Goal: Task Accomplishment & Management: Manage account settings

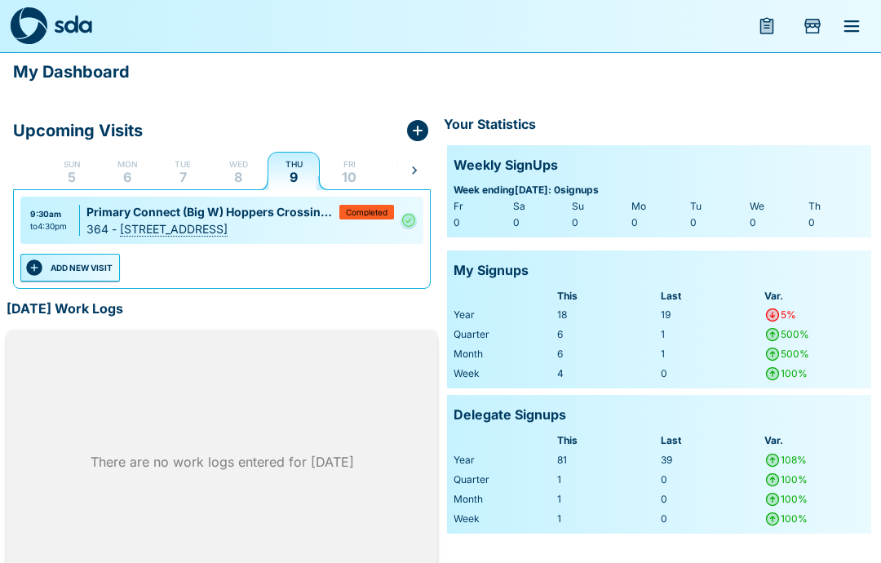
click at [359, 171] on button "Fri 10" at bounding box center [349, 170] width 52 height 39
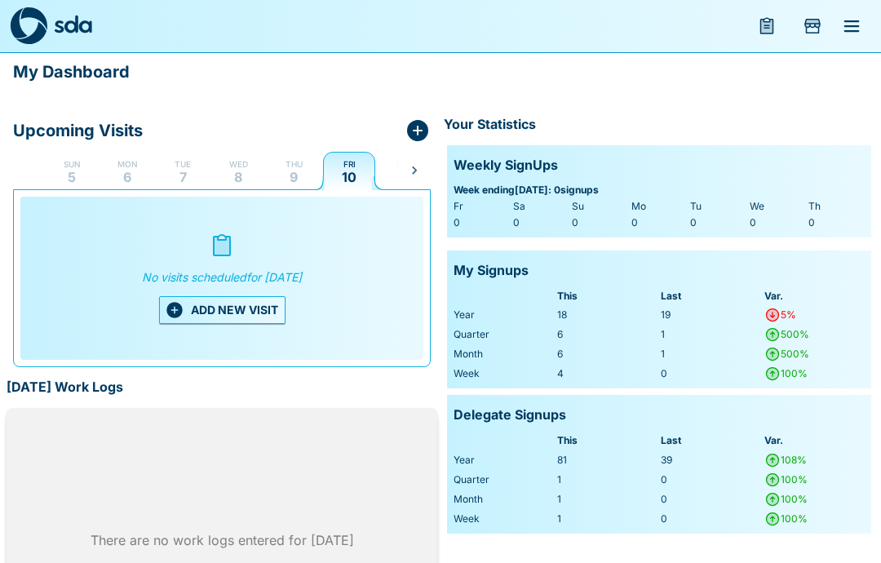
click at [245, 299] on button "ADD NEW VISIT" at bounding box center [222, 310] width 126 height 28
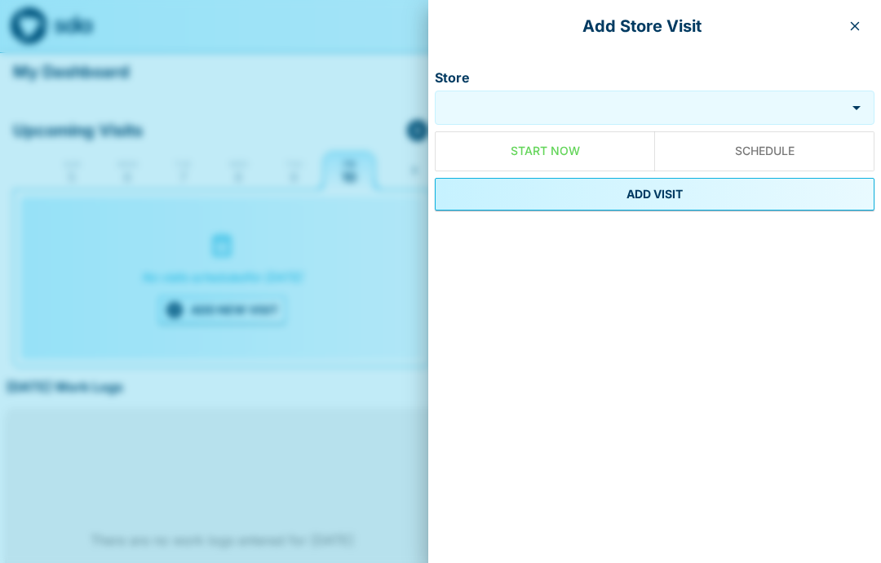
click at [585, 102] on input "Store" at bounding box center [640, 108] width 403 height 19
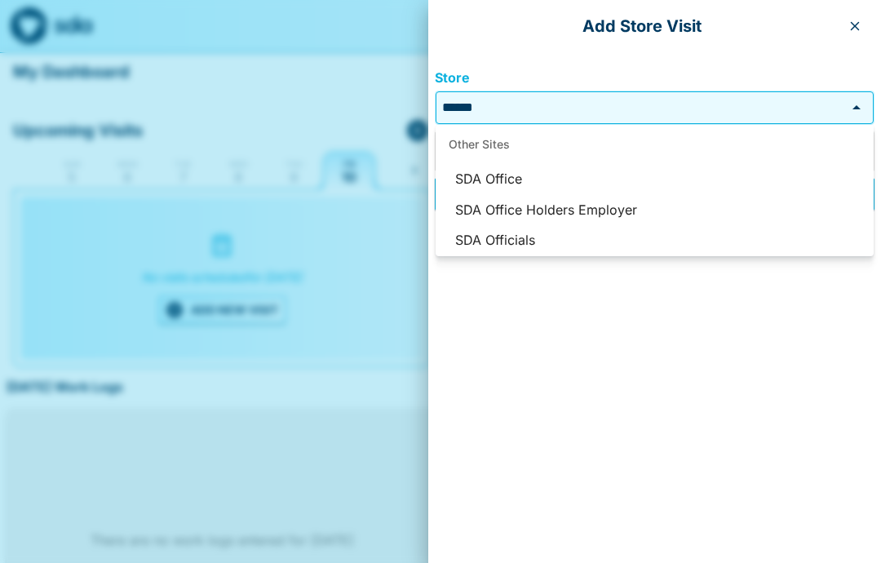
click at [529, 236] on li "SDA Officials" at bounding box center [654, 240] width 438 height 31
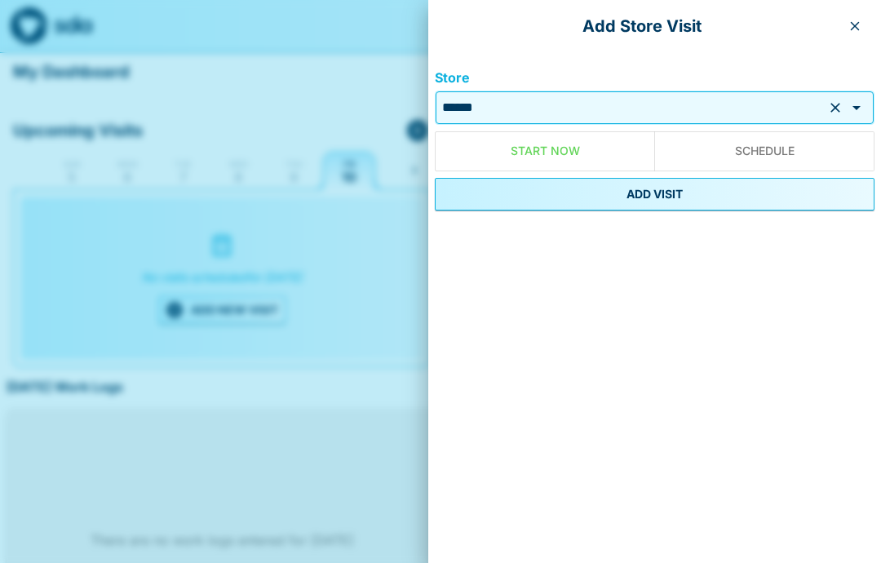
type input "**********"
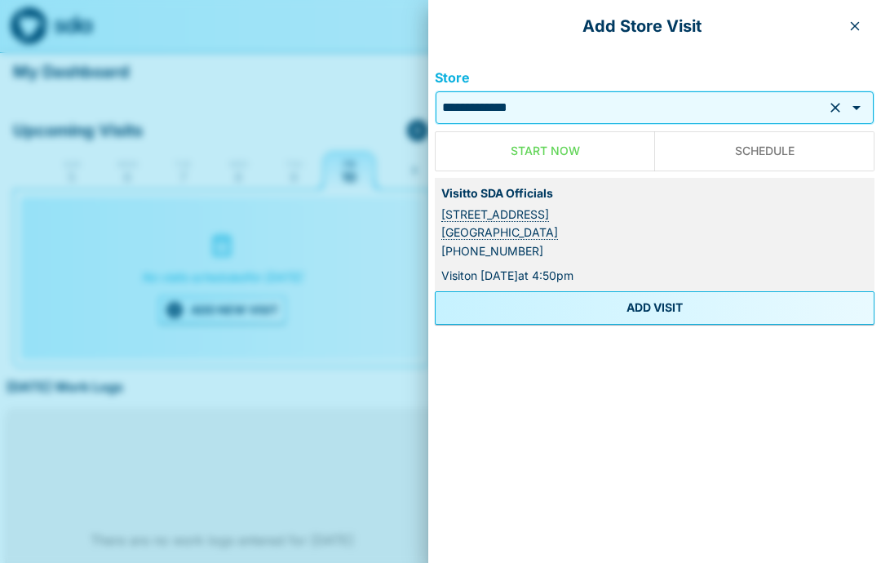
click at [663, 313] on button "ADD VISIT" at bounding box center [655, 307] width 440 height 33
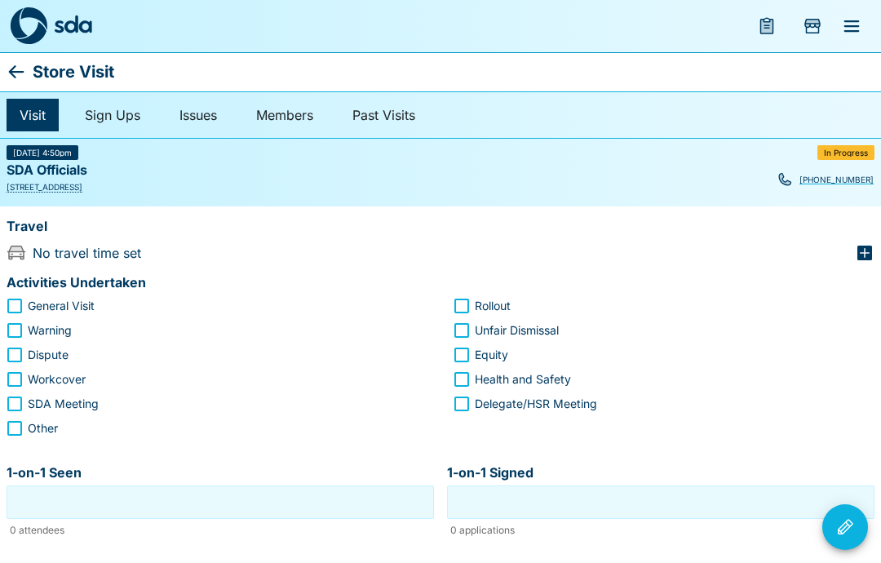
click at [91, 437] on label "Other" at bounding box center [206, 428] width 417 height 24
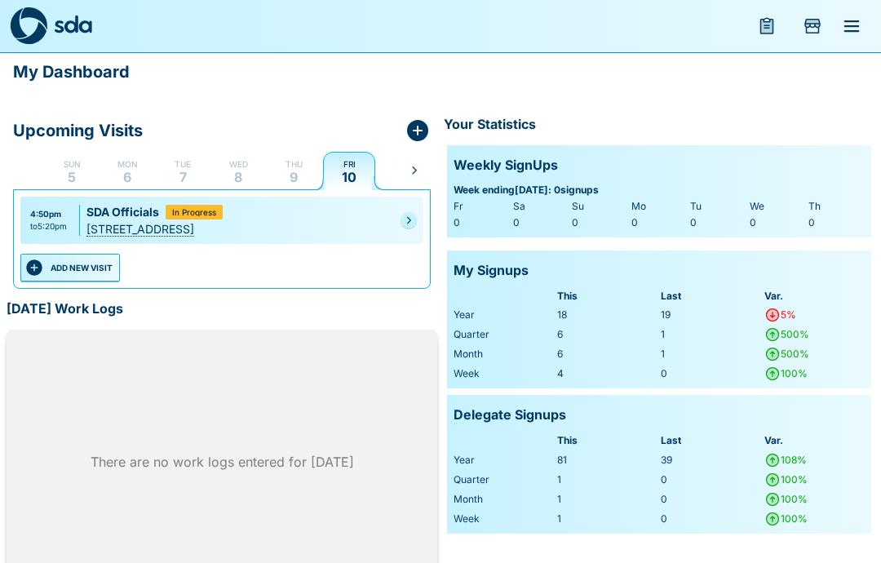
click at [400, 228] on div "4:50pm to 5:20pm SDA Officials In Progress [STREET_ADDRESS]" at bounding box center [221, 220] width 403 height 47
click at [399, 227] on div "4:50pm to 5:20pm SDA Officials In Progress [STREET_ADDRESS]" at bounding box center [221, 220] width 403 height 47
click at [416, 220] on link at bounding box center [408, 220] width 16 height 16
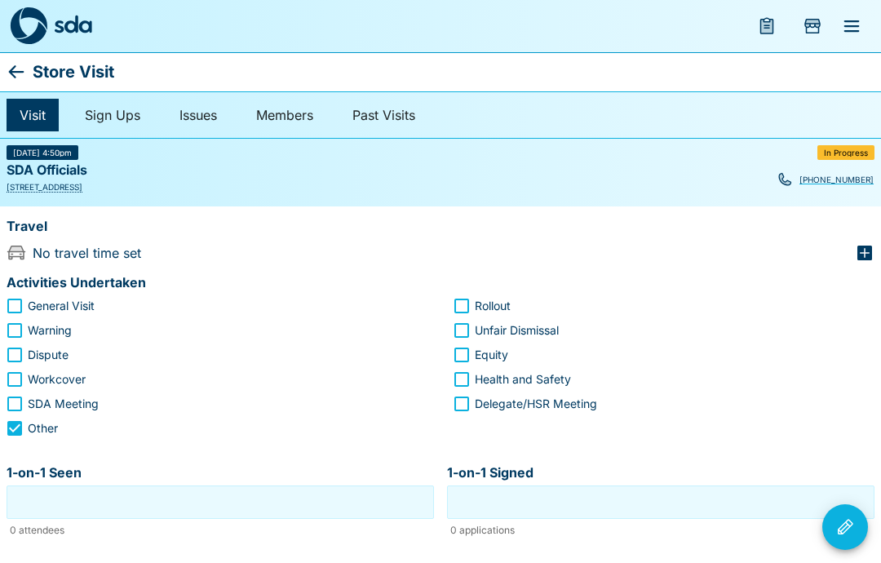
scroll to position [11, 0]
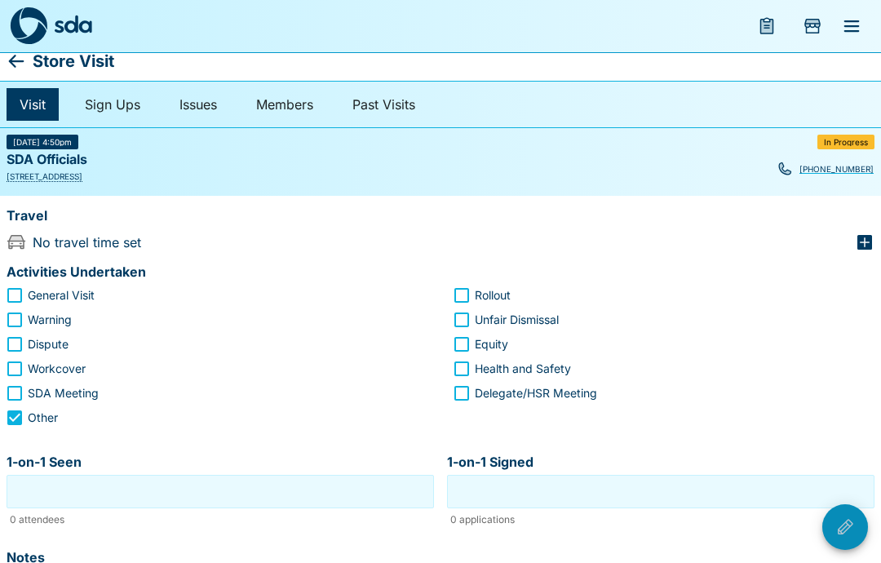
click at [846, 539] on button "Visit Actions" at bounding box center [845, 527] width 46 height 46
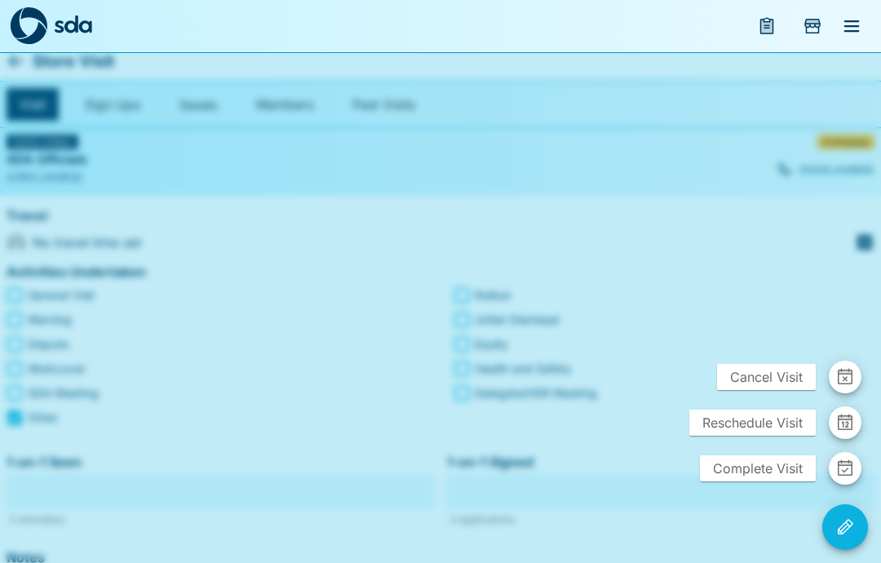
click at [760, 422] on span "Reschedule Visit" at bounding box center [752, 422] width 126 height 26
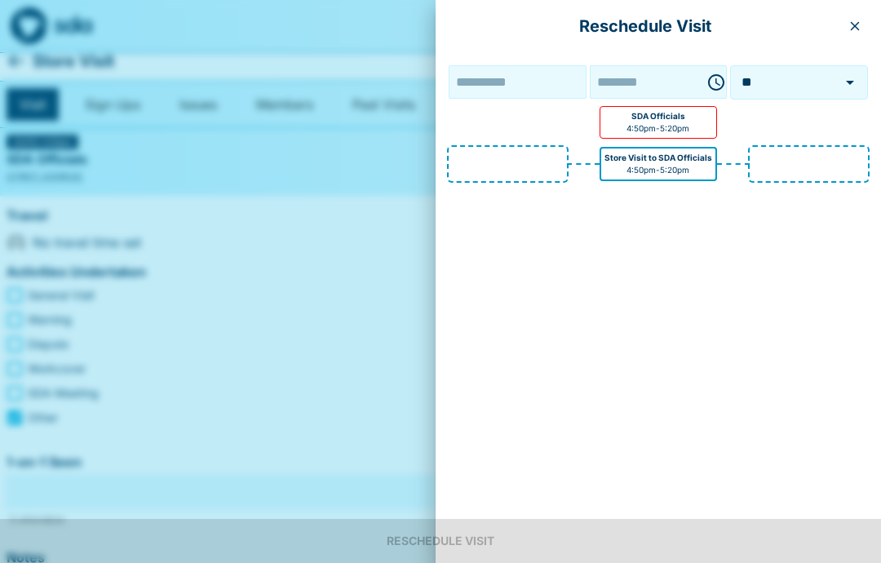
type input "**********"
type input "********"
type input "***"
click at [706, 85] on icon "button" at bounding box center [716, 83] width 20 height 20
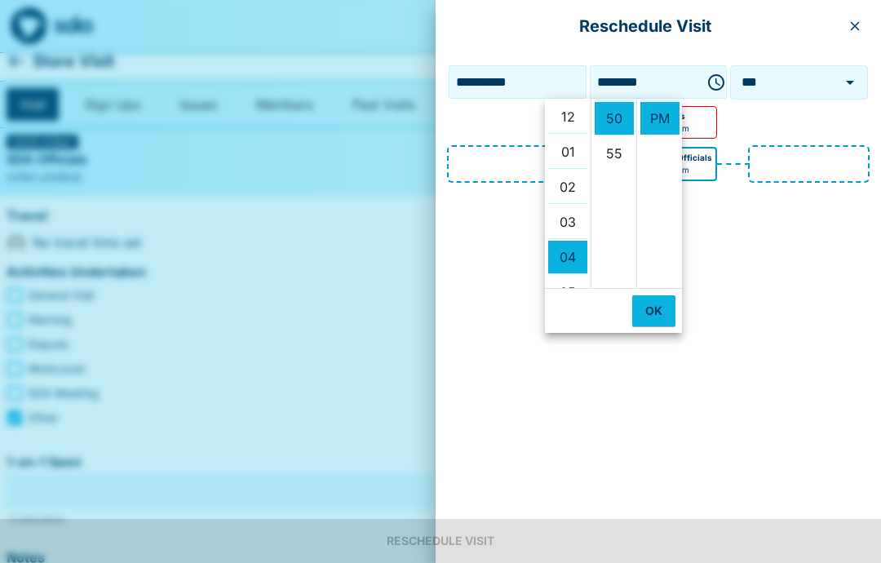
scroll to position [1, 0]
click at [569, 188] on li "02" at bounding box center [567, 187] width 39 height 33
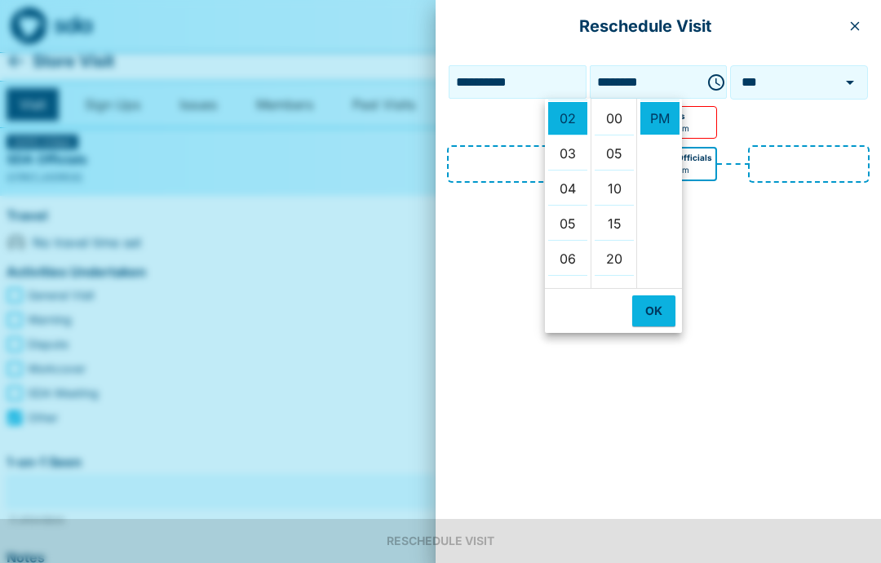
scroll to position [0, 0]
click at [615, 125] on li "00" at bounding box center [613, 118] width 39 height 33
type input "********"
click at [616, 117] on li "00" at bounding box center [613, 118] width 39 height 33
click at [658, 306] on button "OK" at bounding box center [653, 310] width 43 height 31
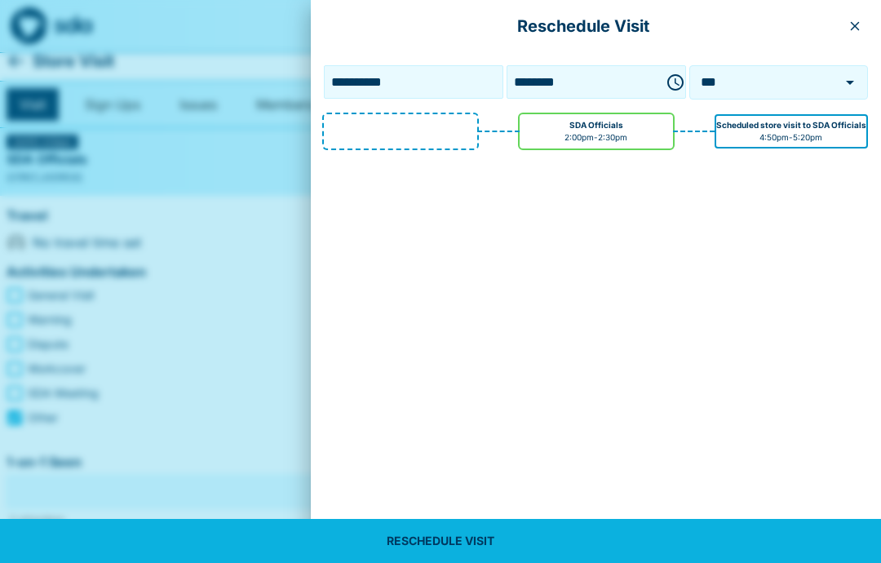
click at [843, 76] on icon "Open" at bounding box center [850, 83] width 20 height 20
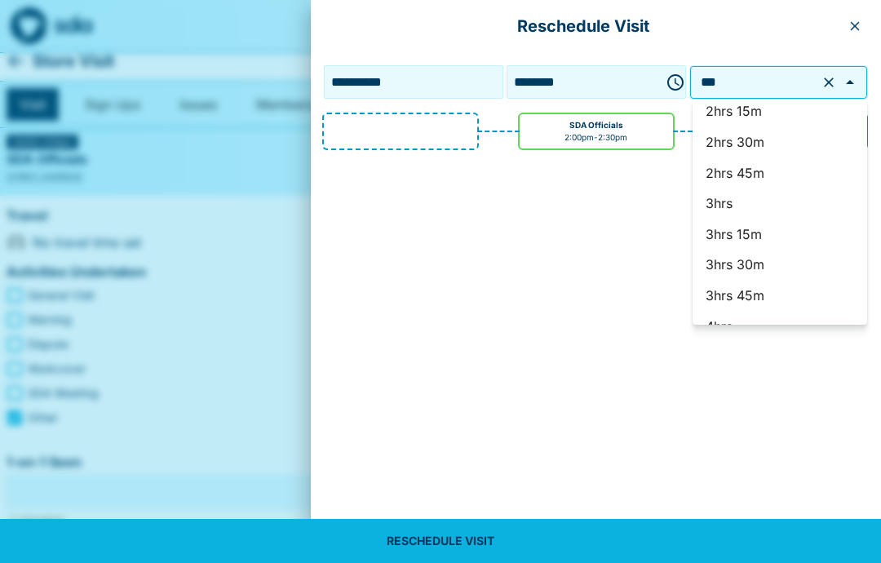
scroll to position [1258, 0]
click at [744, 129] on li "2hrs 30m" at bounding box center [779, 144] width 175 height 31
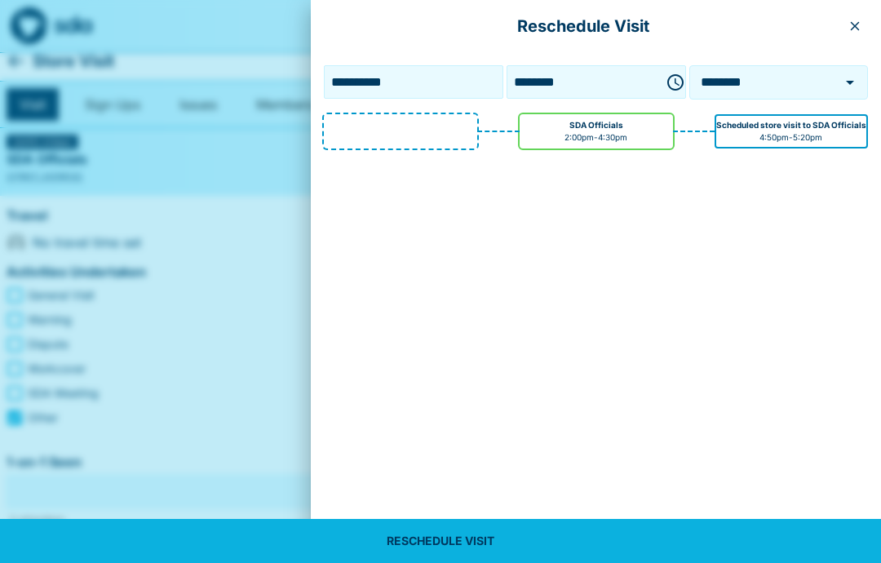
click at [656, 545] on button "RESCHEDULE VISIT" at bounding box center [440, 541] width 881 height 44
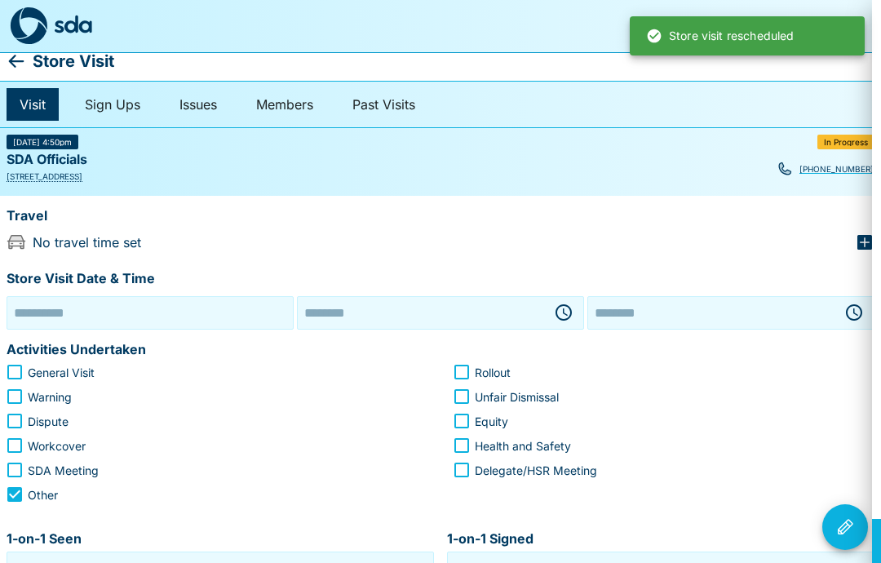
type input "**********"
type input "********"
type input "**********"
type input "********"
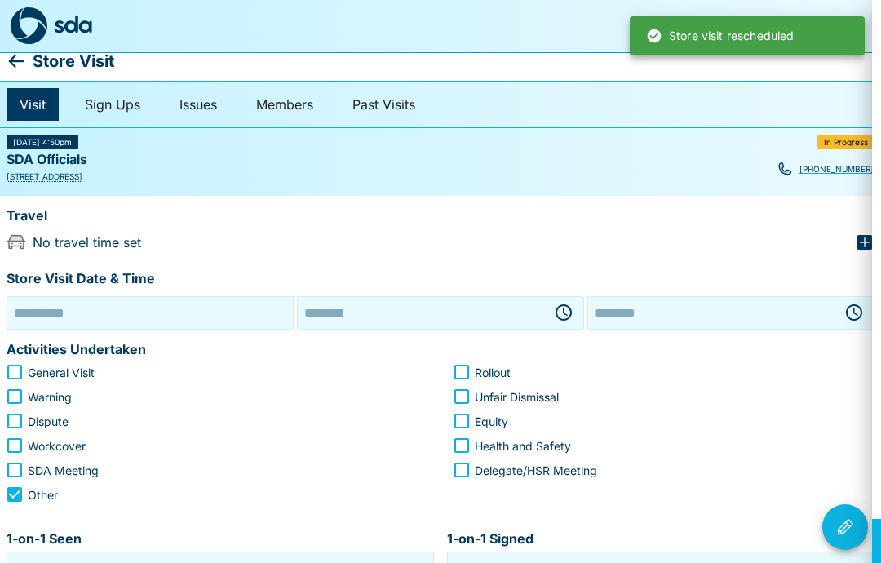
type input "********"
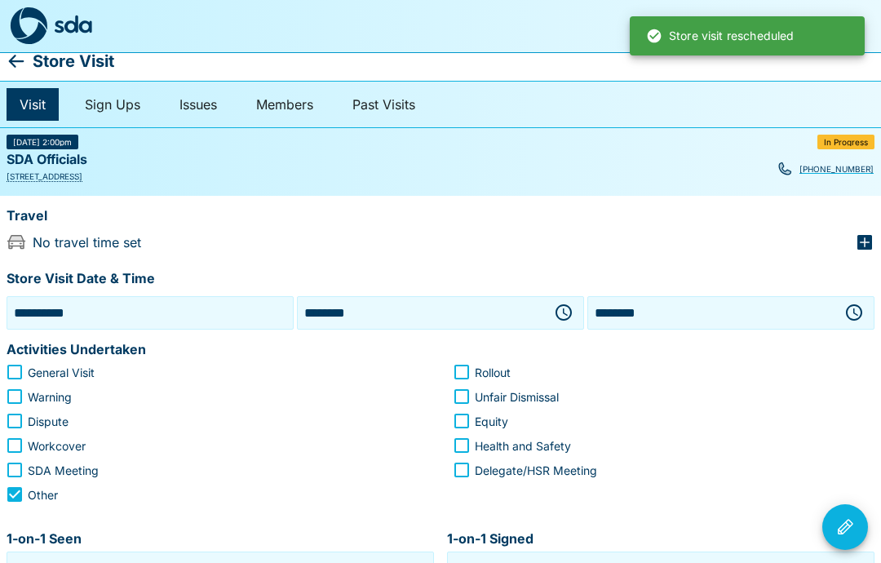
click at [559, 316] on icon "button" at bounding box center [563, 312] width 16 height 16
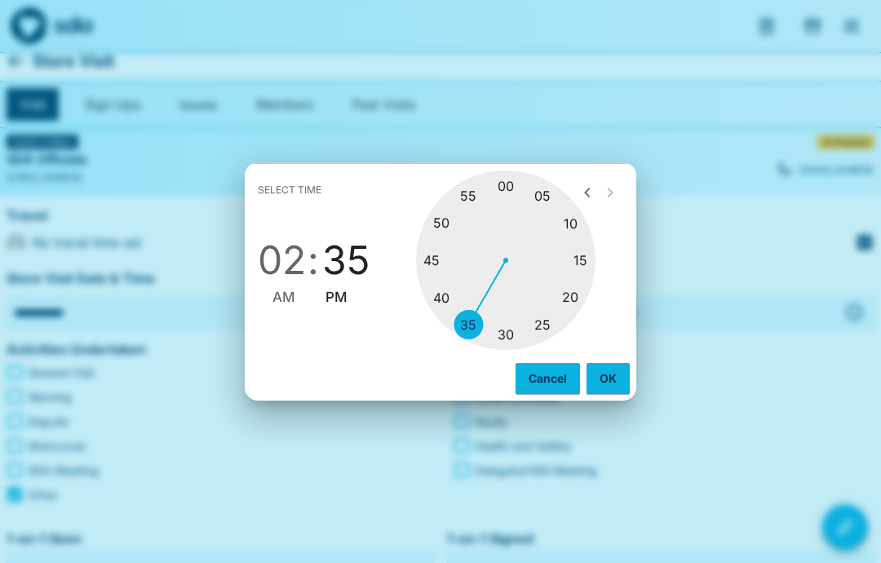
type input "********"
click at [615, 376] on button "OK" at bounding box center [607, 378] width 43 height 31
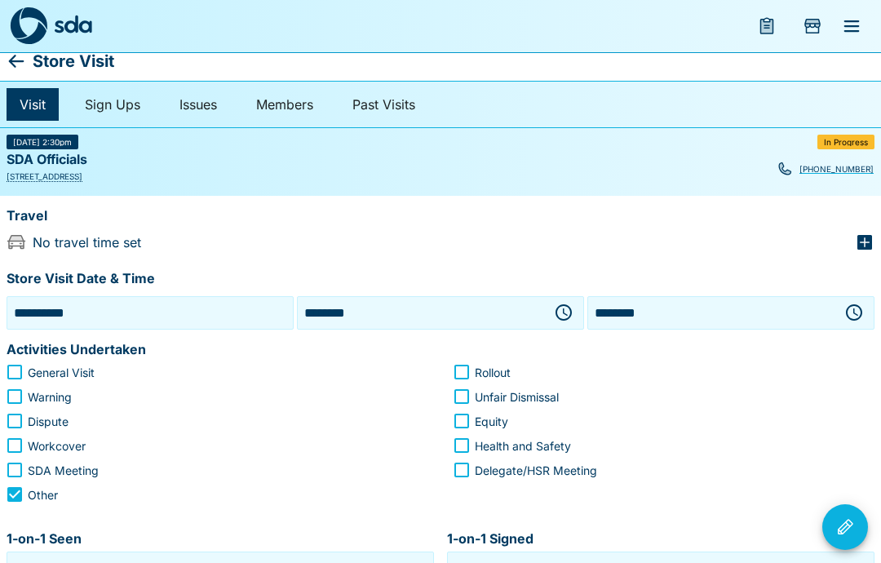
click at [852, 316] on icon "button" at bounding box center [854, 313] width 20 height 20
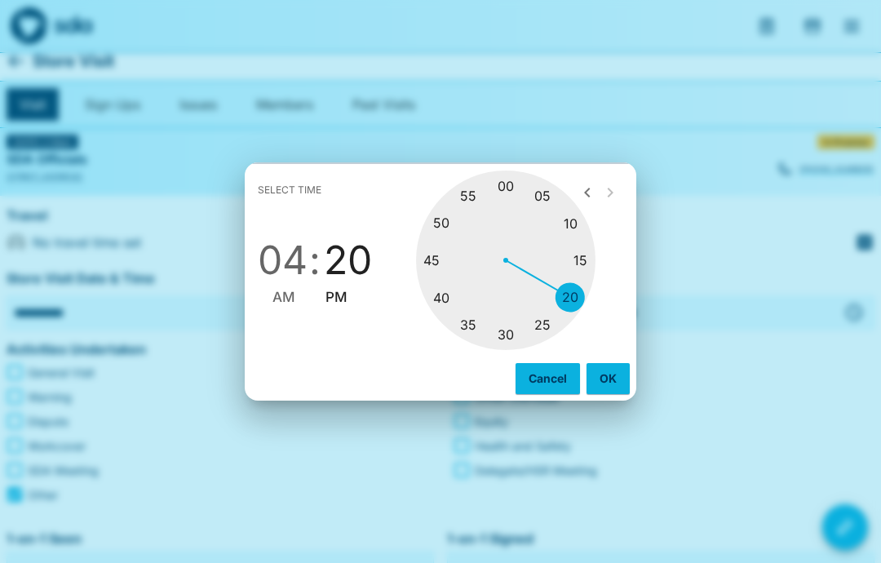
type input "********"
click at [334, 307] on span "PM" at bounding box center [336, 297] width 22 height 22
click at [620, 382] on button "OK" at bounding box center [607, 378] width 43 height 31
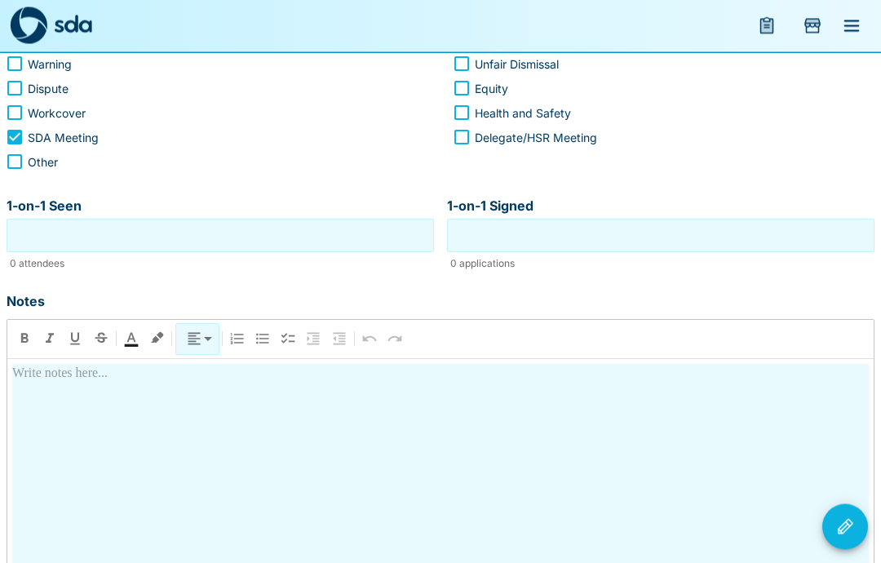
scroll to position [324, 0]
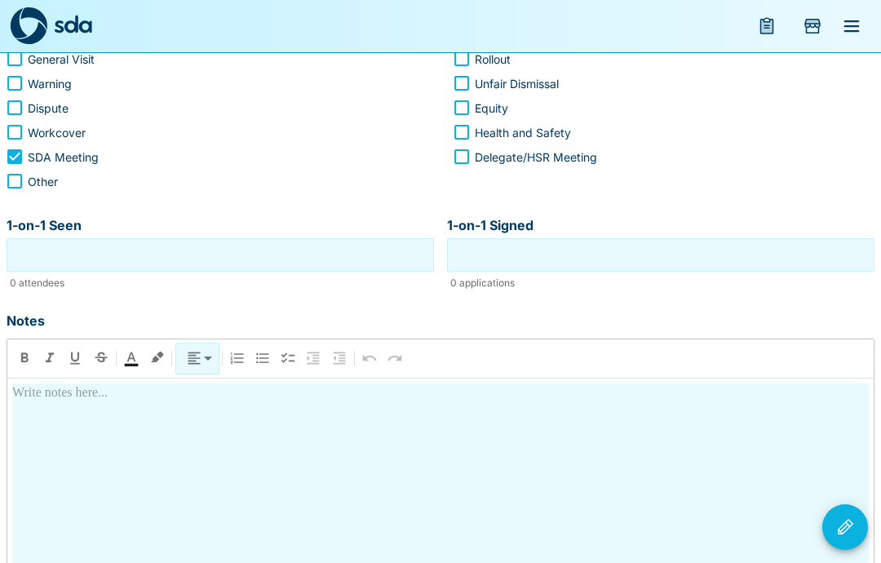
click at [49, 404] on div at bounding box center [440, 523] width 856 height 281
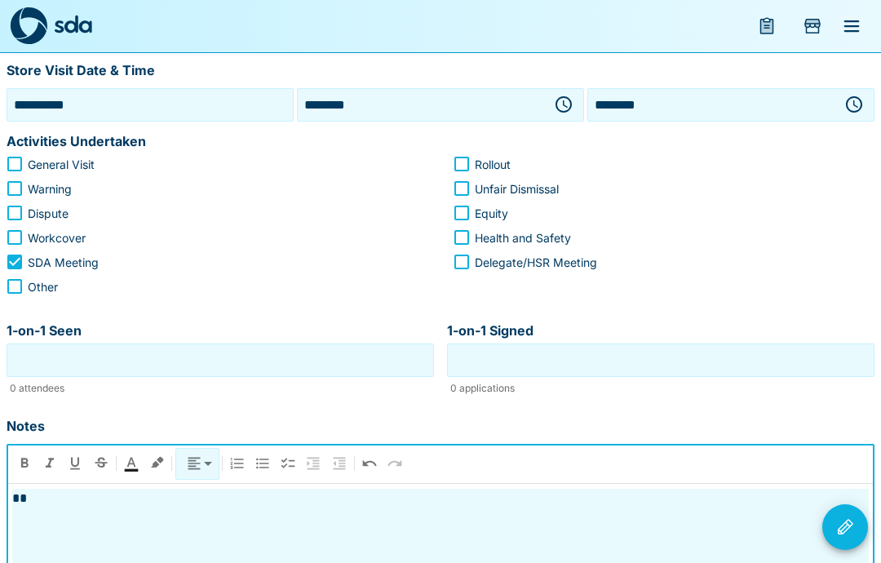
scroll to position [0, 0]
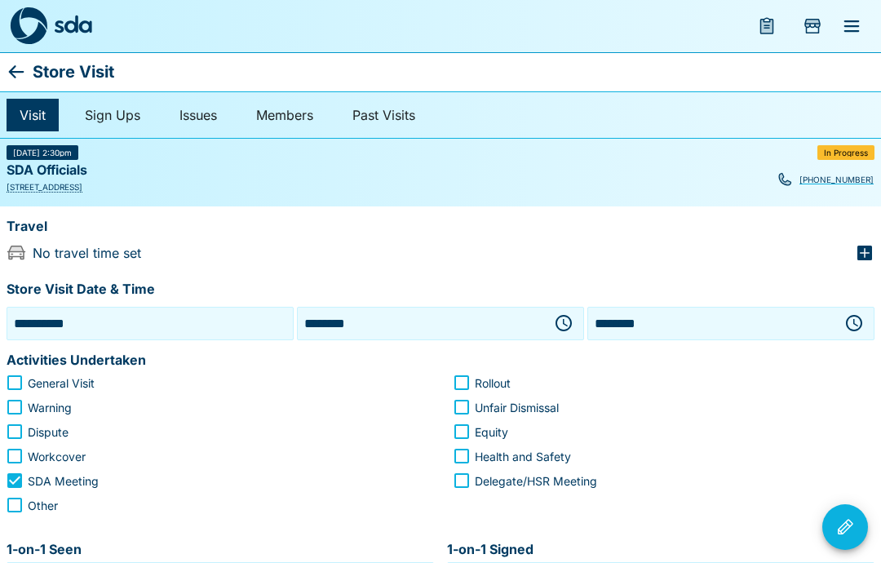
click at [559, 326] on icon "button" at bounding box center [563, 323] width 16 height 16
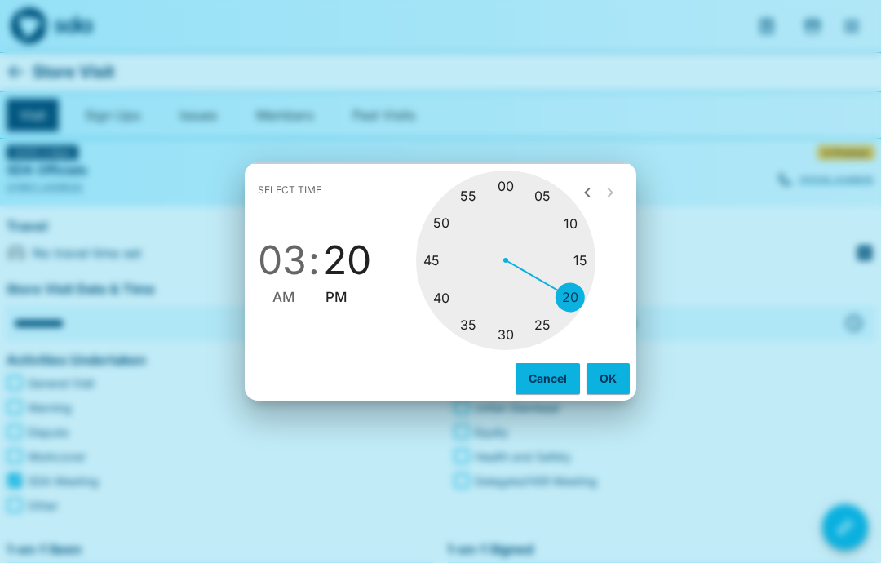
type input "********"
click at [605, 368] on button "OK" at bounding box center [607, 378] width 43 height 31
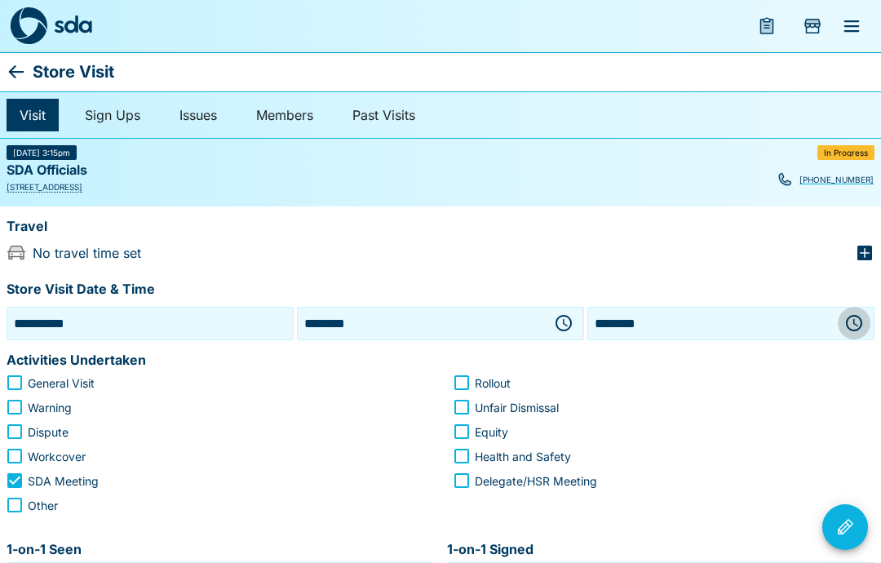
click at [855, 326] on icon "button" at bounding box center [854, 323] width 20 height 20
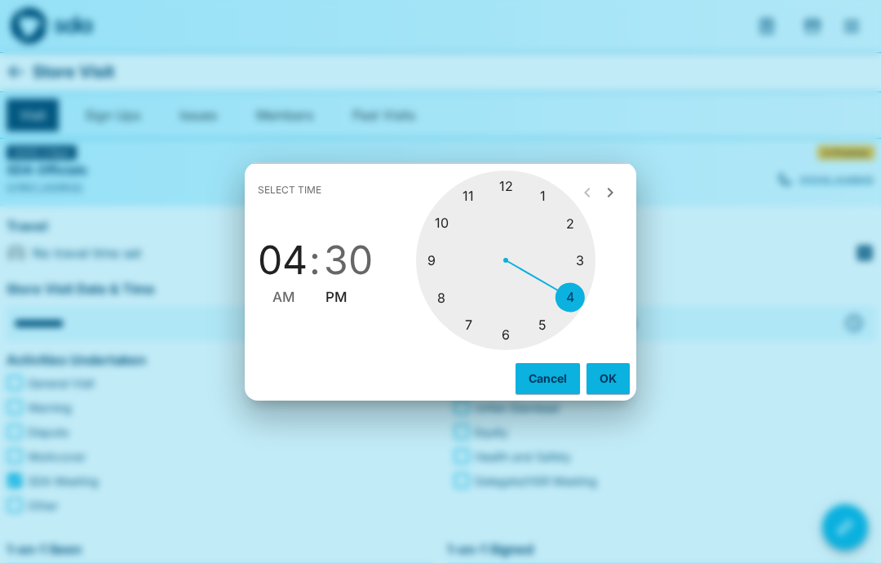
click at [820, 351] on div "Select time 04 : 30 AM PM 1 2 3 4 5 6 7 8 9 10 11 12 Cancel OK" at bounding box center [440, 281] width 881 height 563
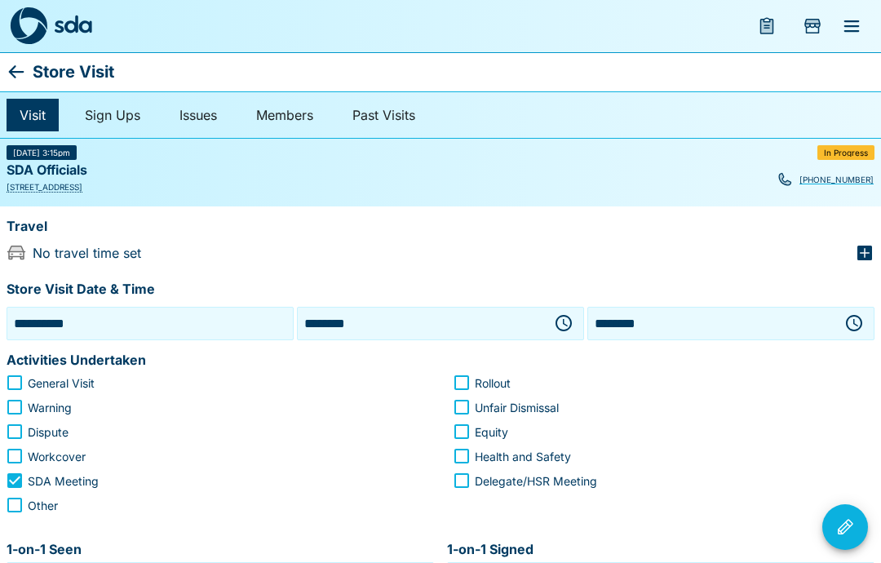
click at [620, 370] on label "Rollout" at bounding box center [652, 382] width 417 height 24
click at [487, 376] on span "Rollout" at bounding box center [493, 382] width 36 height 17
click at [846, 532] on icon "Visit Actions" at bounding box center [845, 527] width 20 height 20
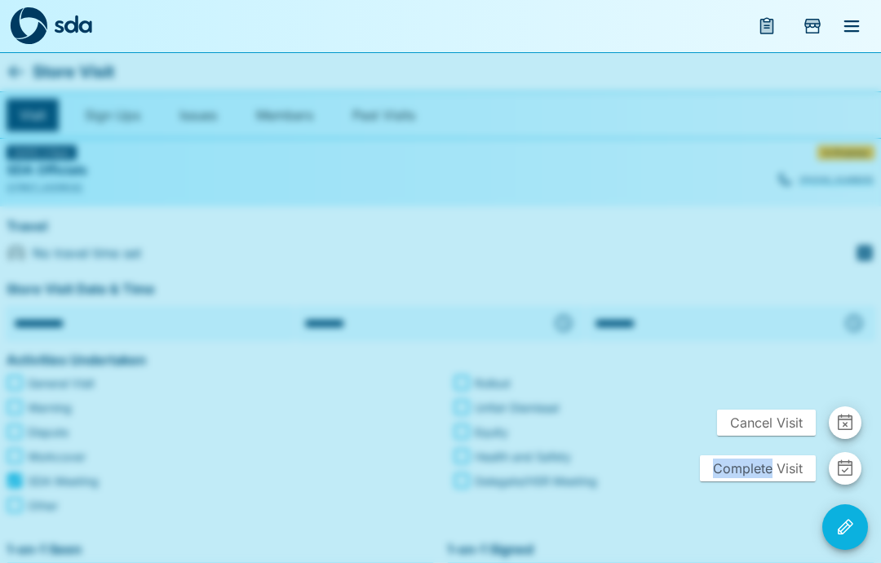
click at [759, 513] on div at bounding box center [440, 281] width 881 height 563
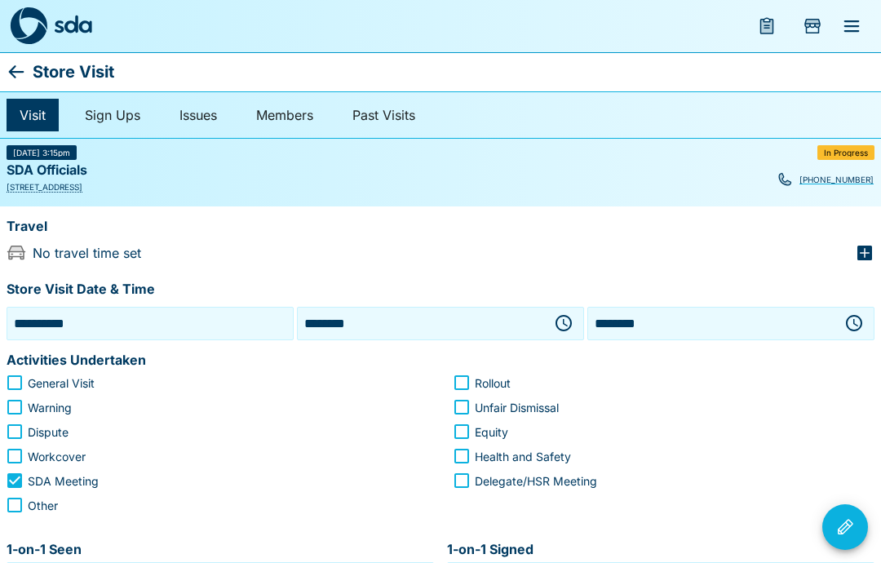
click at [849, 530] on icon "Visit Actions" at bounding box center [845, 527] width 20 height 20
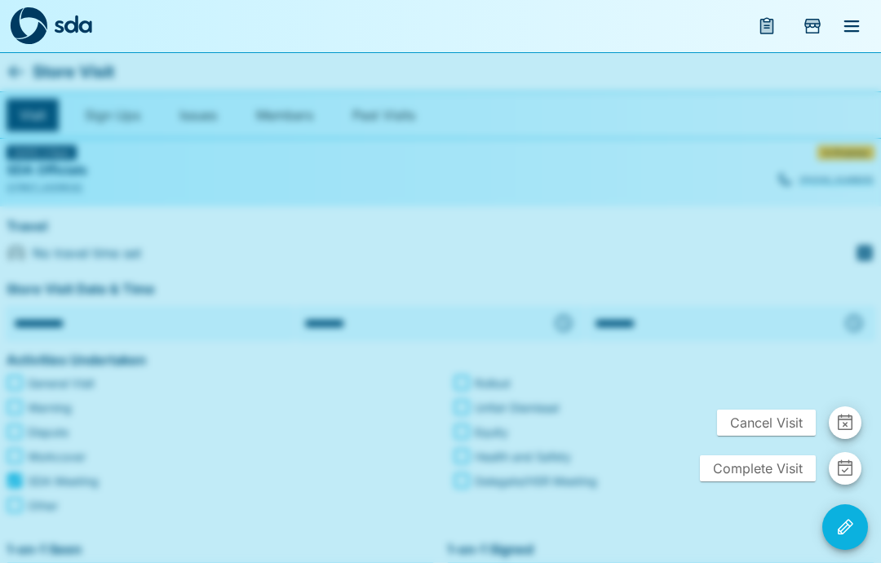
click at [764, 466] on span "Complete Visit" at bounding box center [758, 468] width 116 height 26
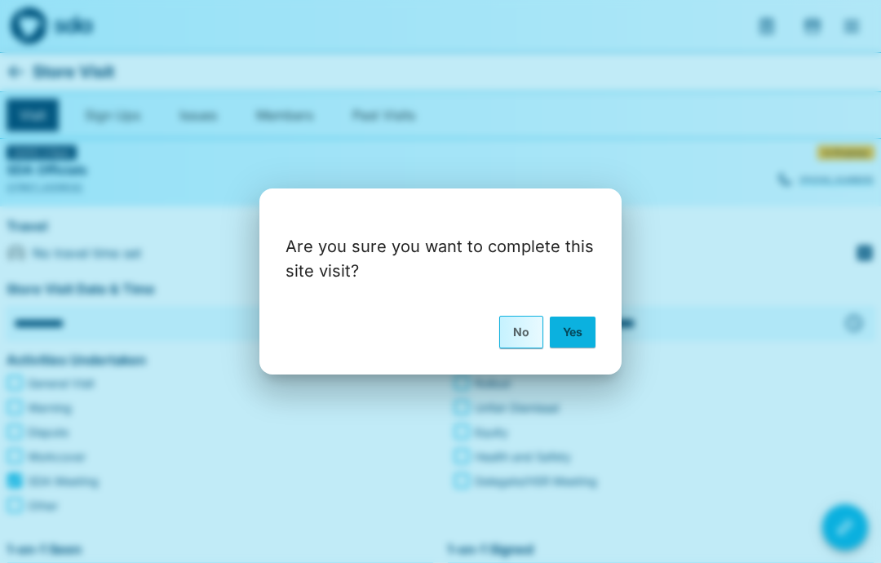
click at [577, 338] on button "Yes" at bounding box center [573, 331] width 46 height 31
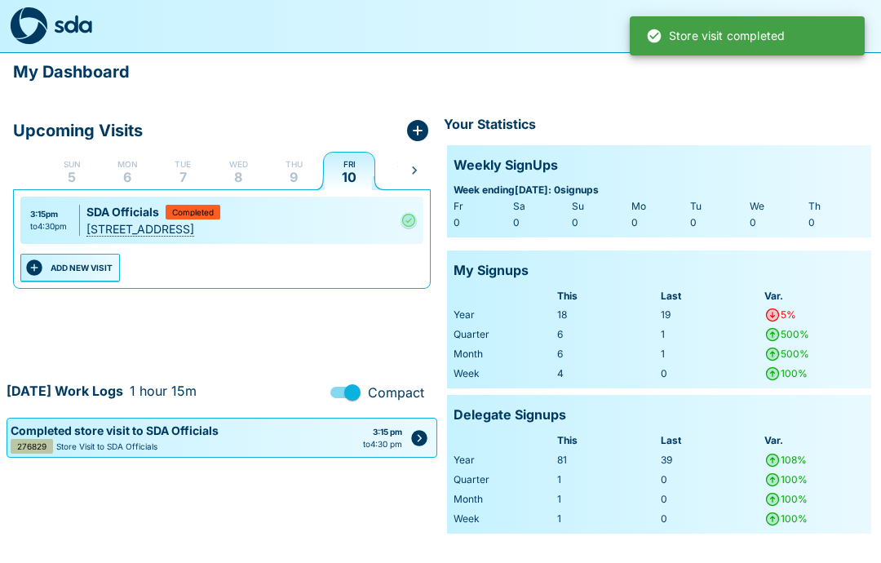
click at [78, 269] on button "ADD NEW VISIT" at bounding box center [69, 268] width 99 height 28
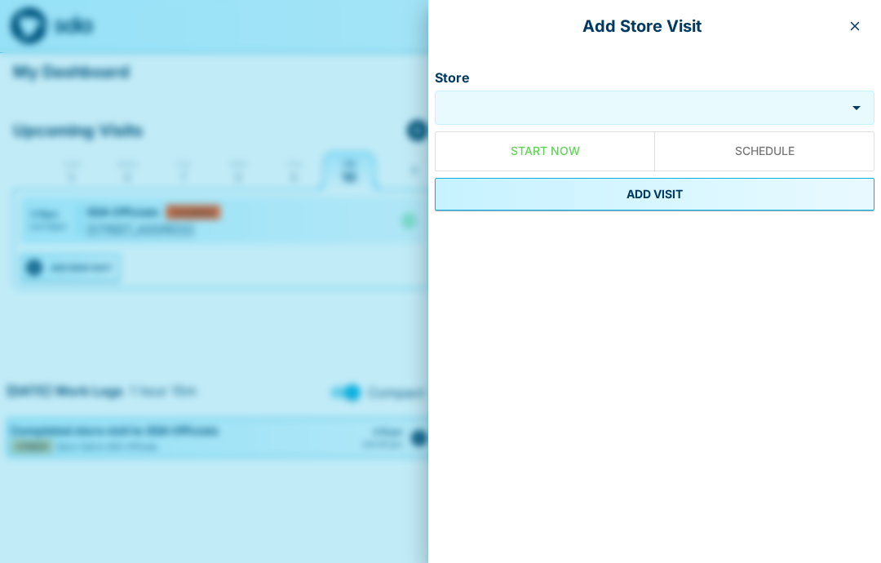
click at [546, 108] on input "Store" at bounding box center [640, 108] width 403 height 19
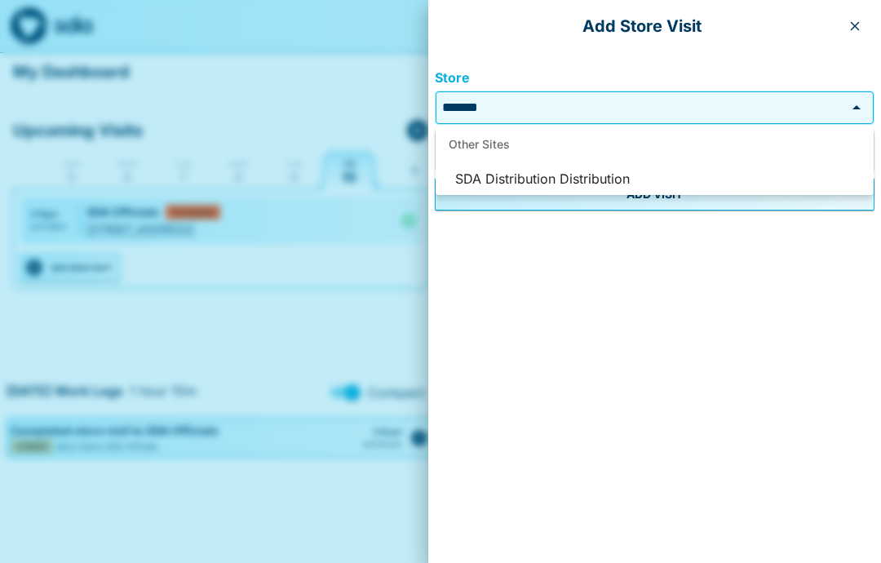
click at [577, 178] on li "SDA Distribution Distribution" at bounding box center [654, 179] width 438 height 31
type input "**********"
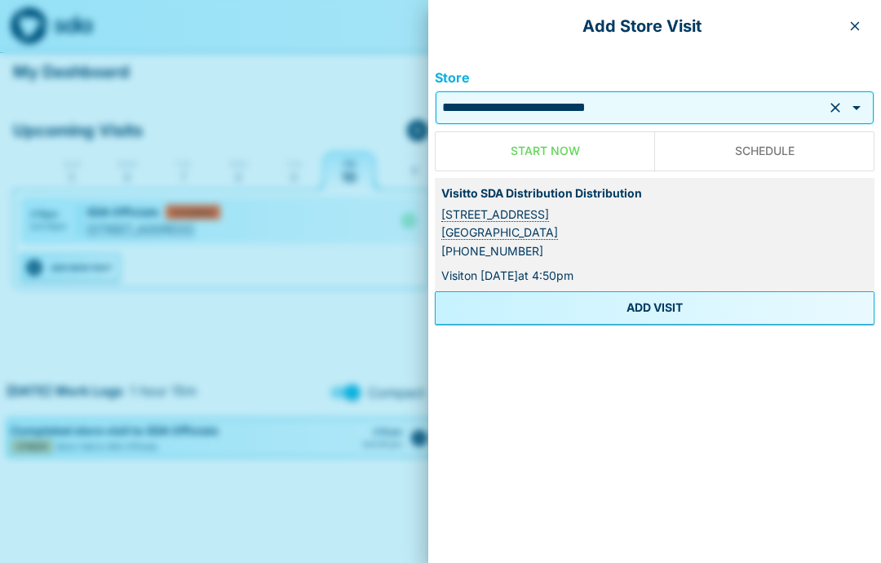
click at [674, 309] on button "ADD VISIT" at bounding box center [655, 307] width 440 height 33
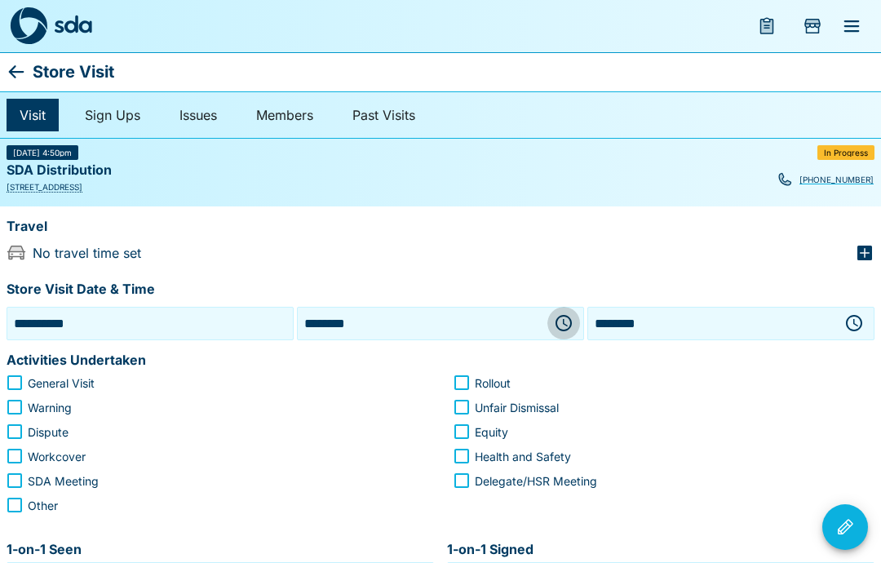
click at [567, 321] on icon "button" at bounding box center [564, 323] width 20 height 20
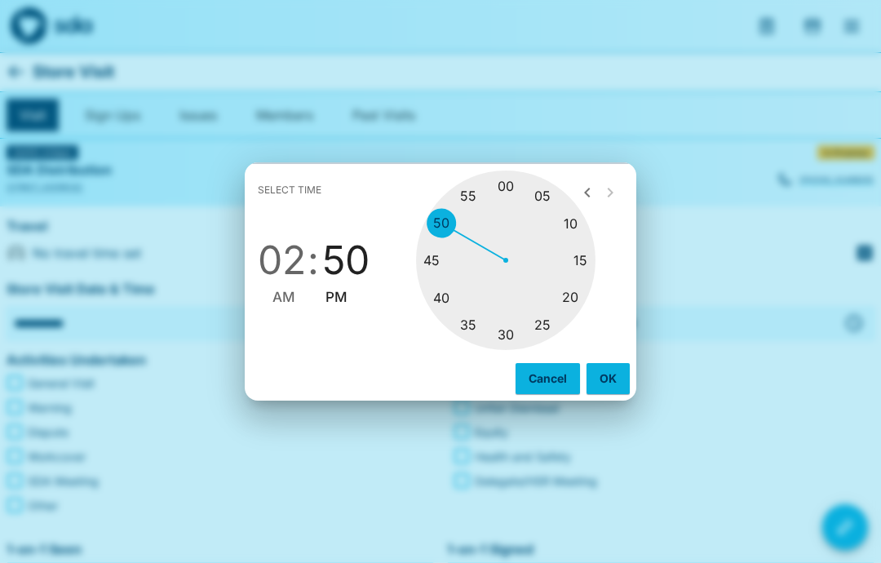
type input "********"
click at [340, 304] on span "PM" at bounding box center [336, 297] width 22 height 22
click at [608, 382] on button "OK" at bounding box center [607, 378] width 43 height 31
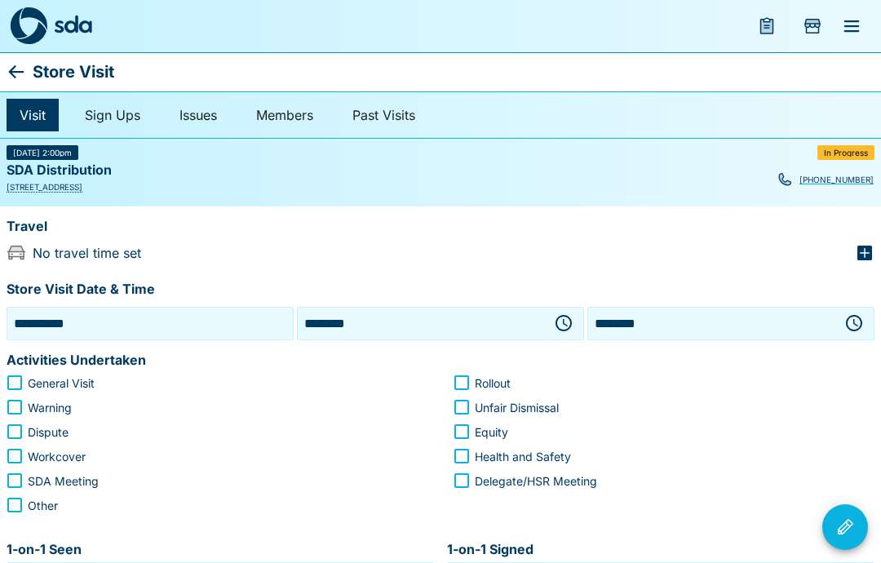
click at [859, 328] on icon "button" at bounding box center [854, 323] width 16 height 16
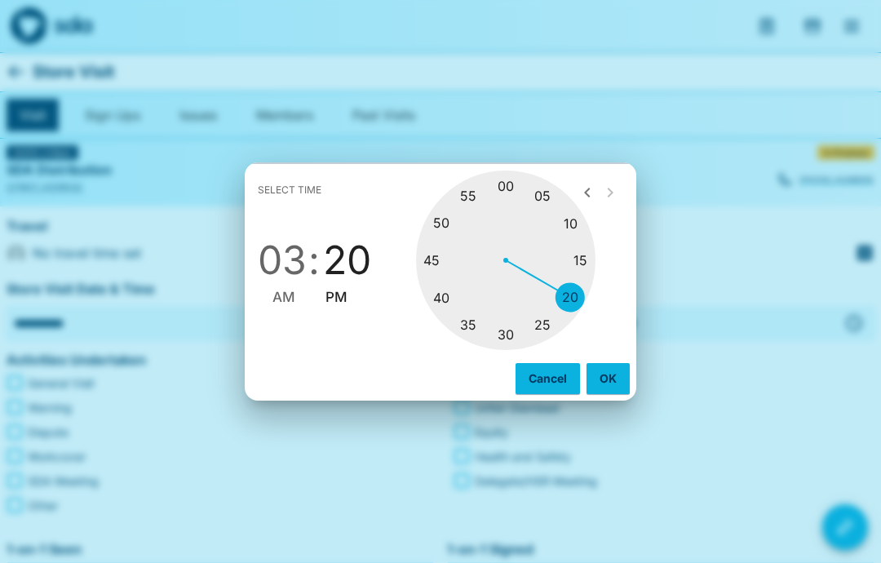
type input "********"
click at [342, 292] on span "PM" at bounding box center [336, 297] width 22 height 22
click at [609, 372] on button "OK" at bounding box center [607, 378] width 43 height 31
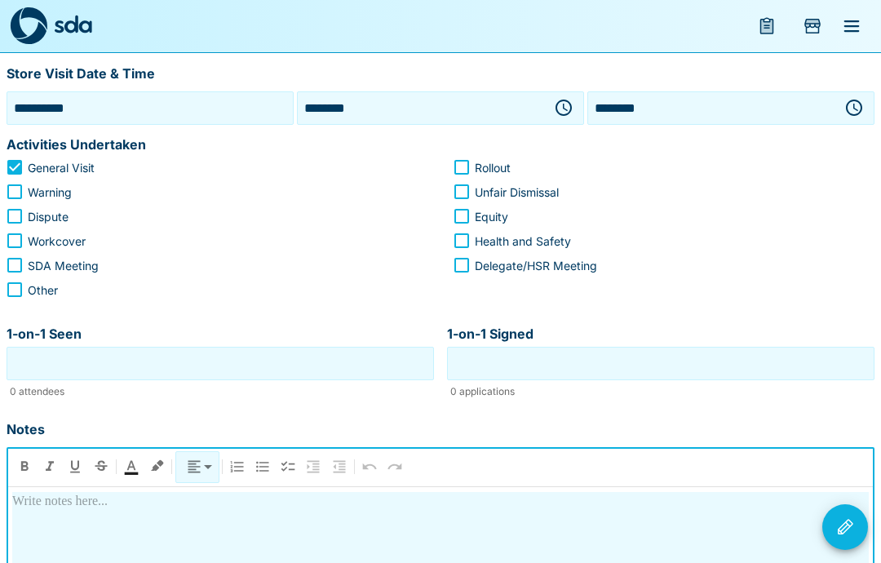
scroll to position [214, 0]
click at [57, 493] on p "**********" at bounding box center [440, 503] width 856 height 20
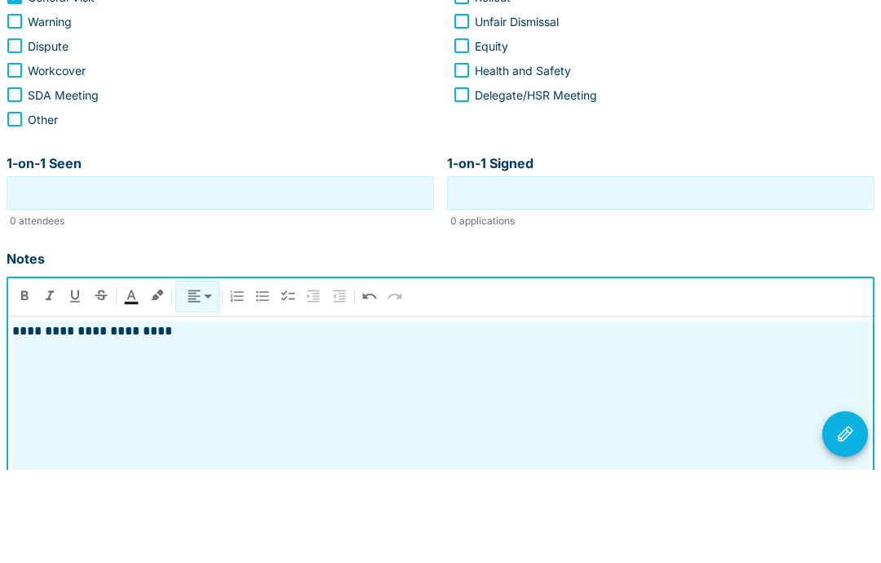
scroll to position [474, 0]
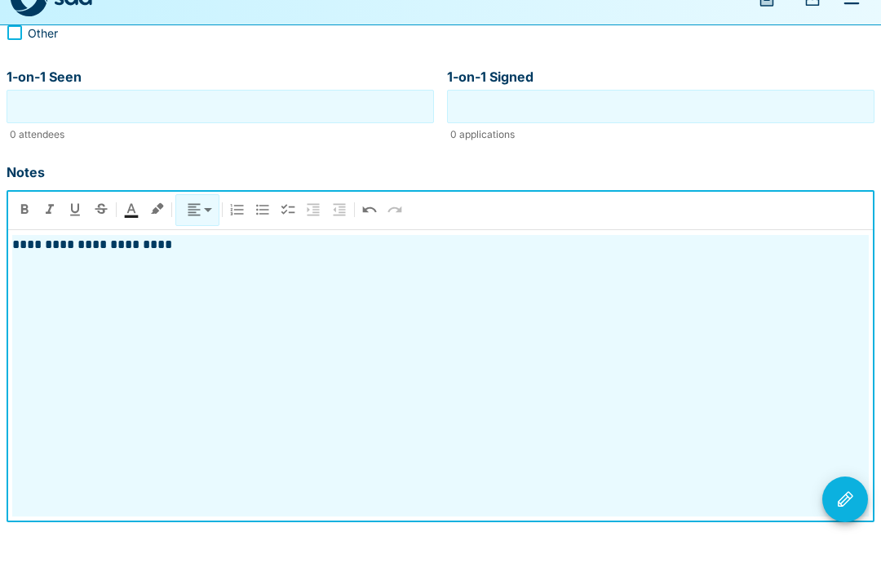
click at [851, 517] on icon "Visit Actions" at bounding box center [845, 527] width 20 height 20
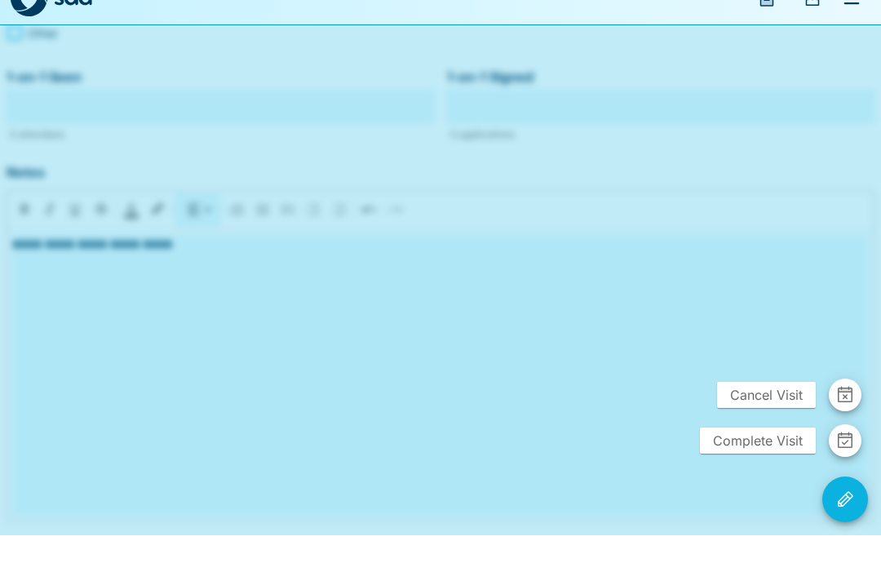
scroll to position [409, 0]
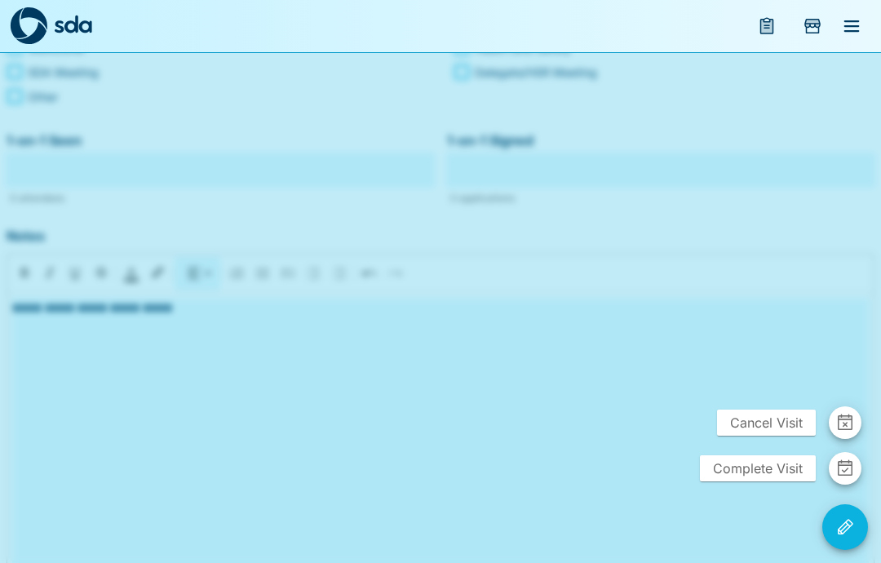
click at [757, 481] on span "Complete Visit" at bounding box center [758, 468] width 116 height 26
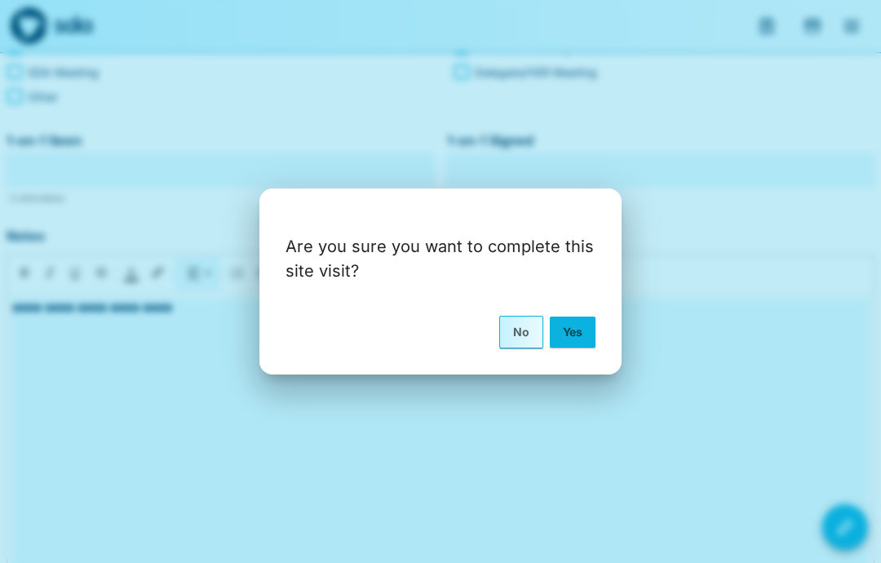
click at [574, 347] on button "Yes" at bounding box center [573, 331] width 46 height 31
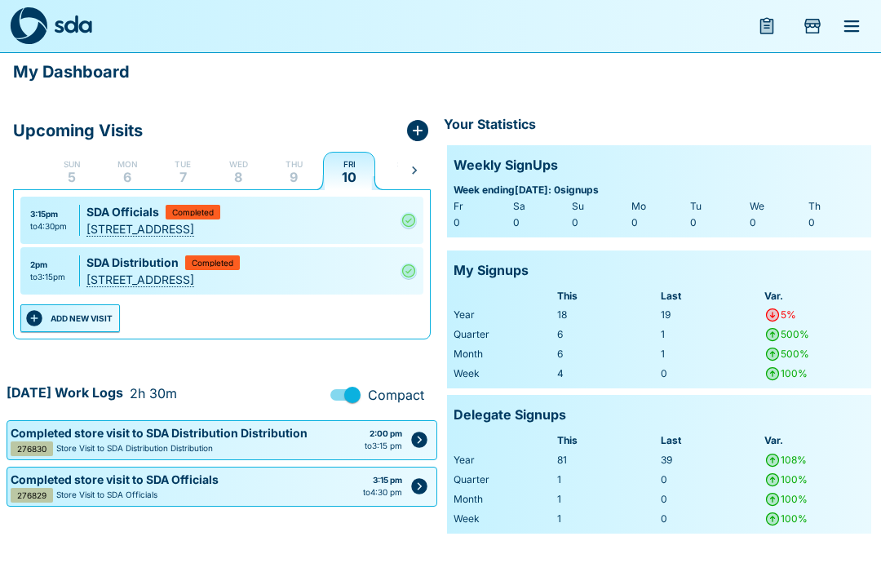
click at [59, 319] on button "ADD NEW VISIT" at bounding box center [69, 318] width 99 height 28
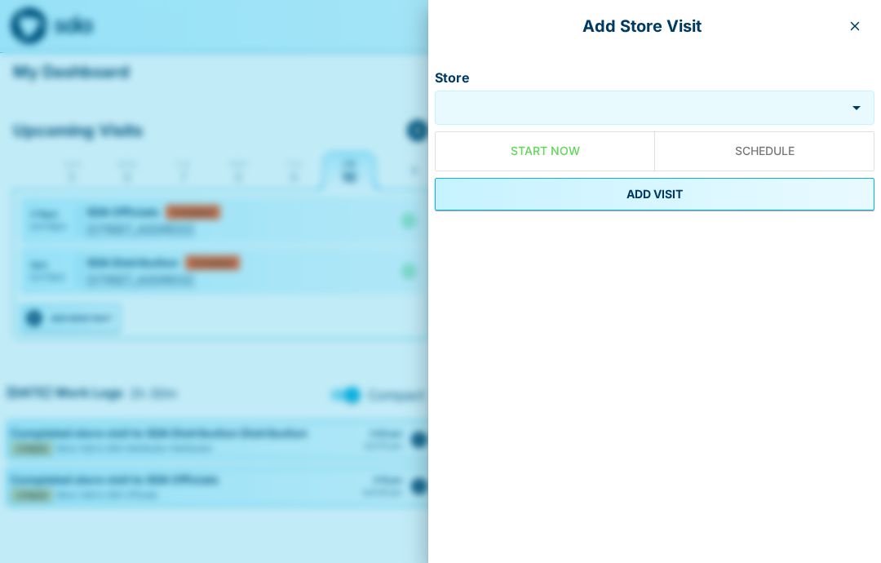
click at [59, 318] on div at bounding box center [440, 281] width 881 height 563
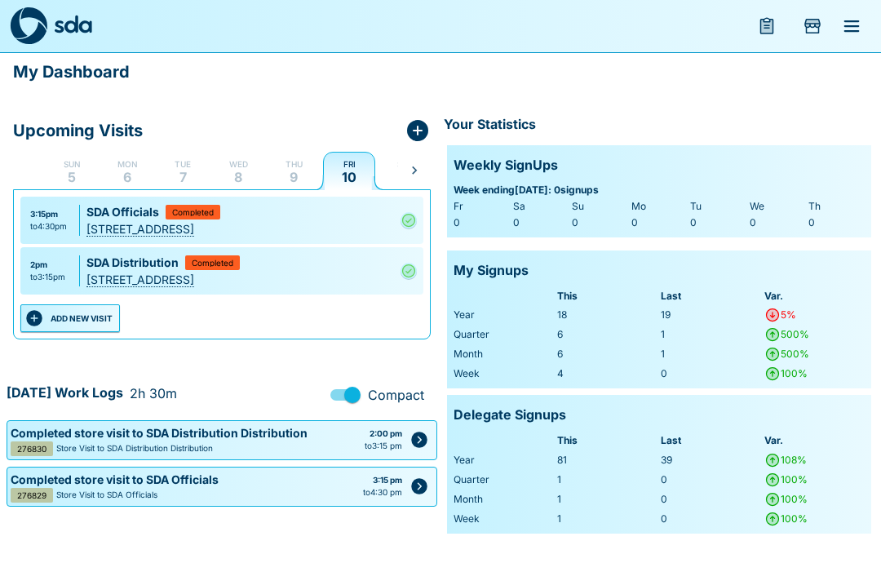
click at [73, 325] on button "ADD NEW VISIT" at bounding box center [69, 318] width 99 height 28
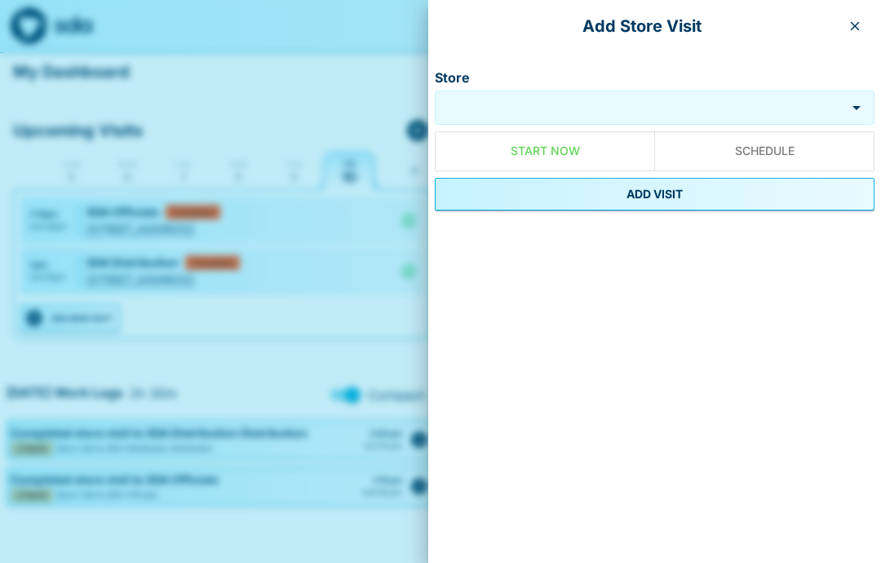
click at [534, 117] on input "Store" at bounding box center [640, 108] width 403 height 19
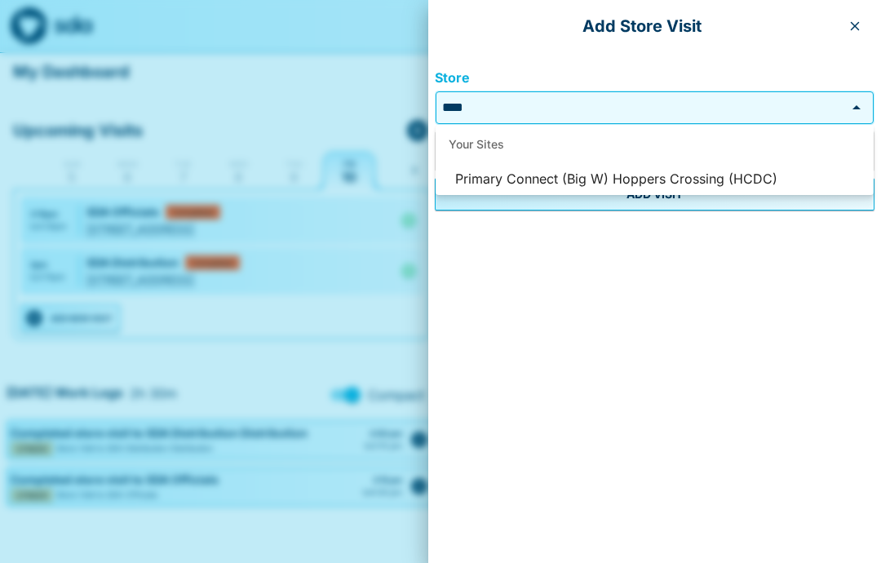
click at [625, 175] on li "Primary Connect (Big W) Hoppers Crossing (HCDC)" at bounding box center [654, 179] width 438 height 31
type input "**********"
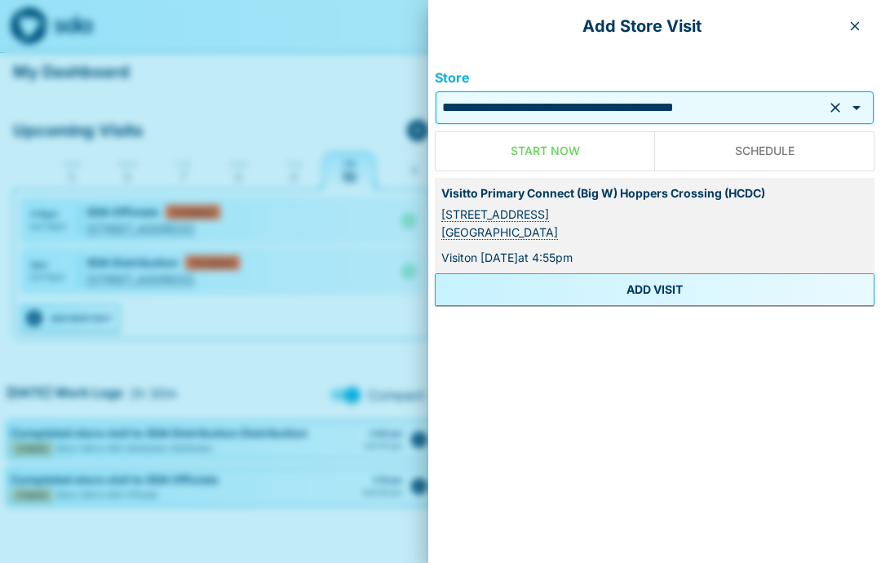
click at [648, 289] on button "ADD VISIT" at bounding box center [655, 289] width 440 height 33
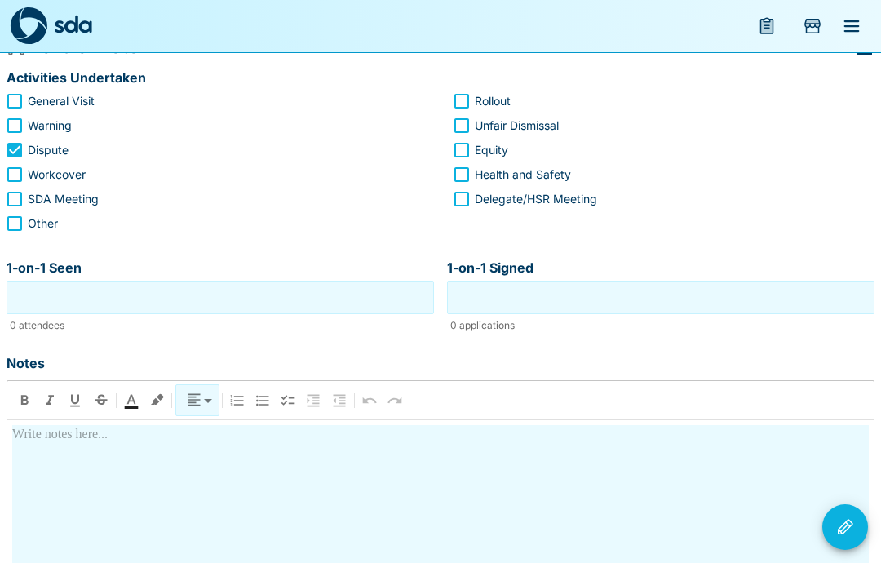
scroll to position [187, 0]
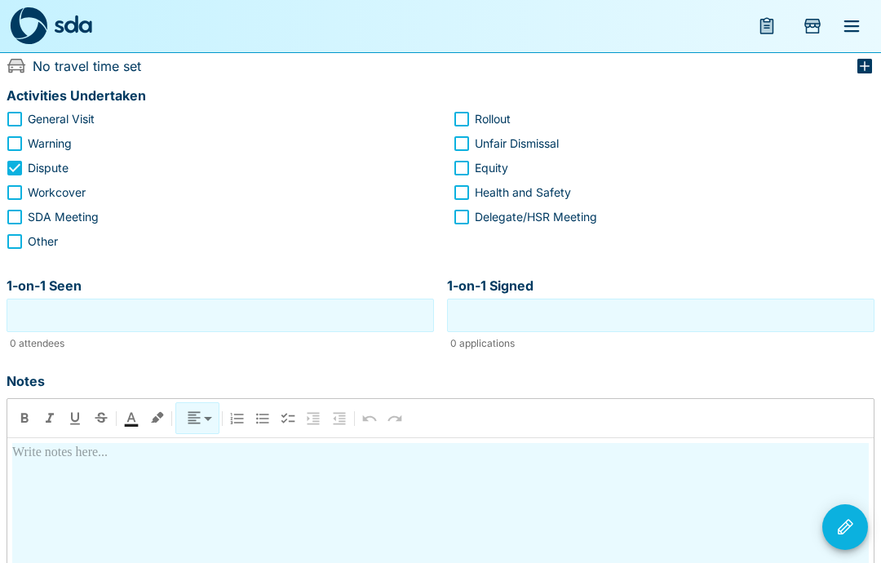
click at [33, 457] on p at bounding box center [440, 453] width 856 height 20
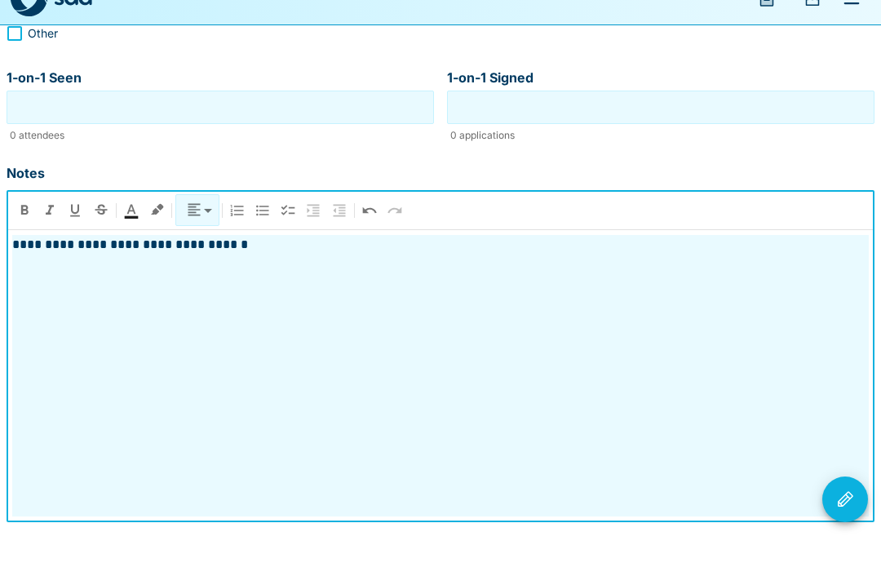
scroll to position [397, 0]
click at [853, 509] on button "Visit Actions" at bounding box center [845, 527] width 46 height 46
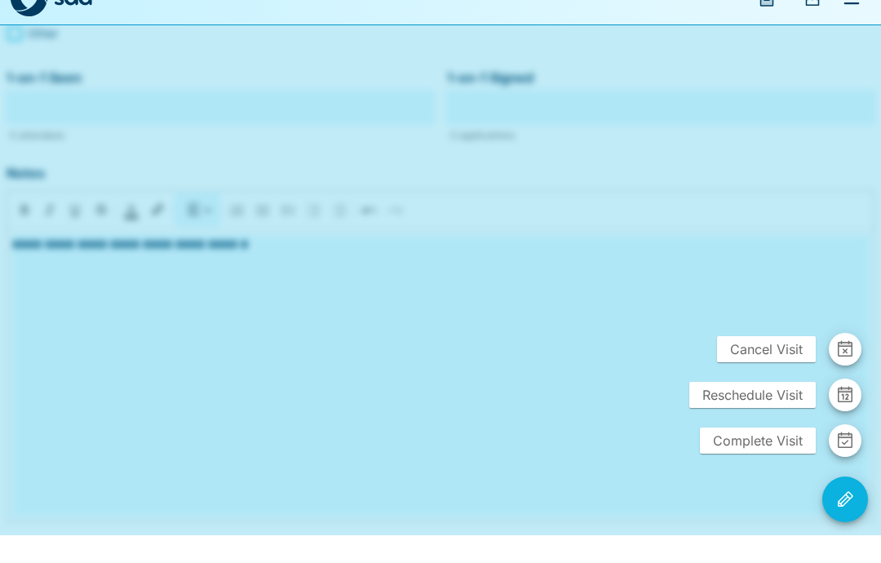
scroll to position [332, 0]
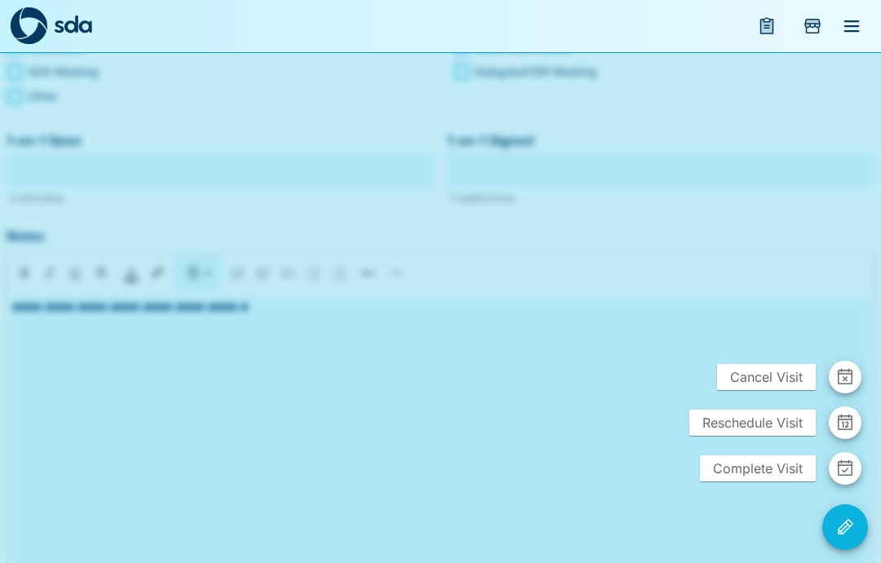
click at [760, 435] on span "Reschedule Visit" at bounding box center [752, 422] width 126 height 26
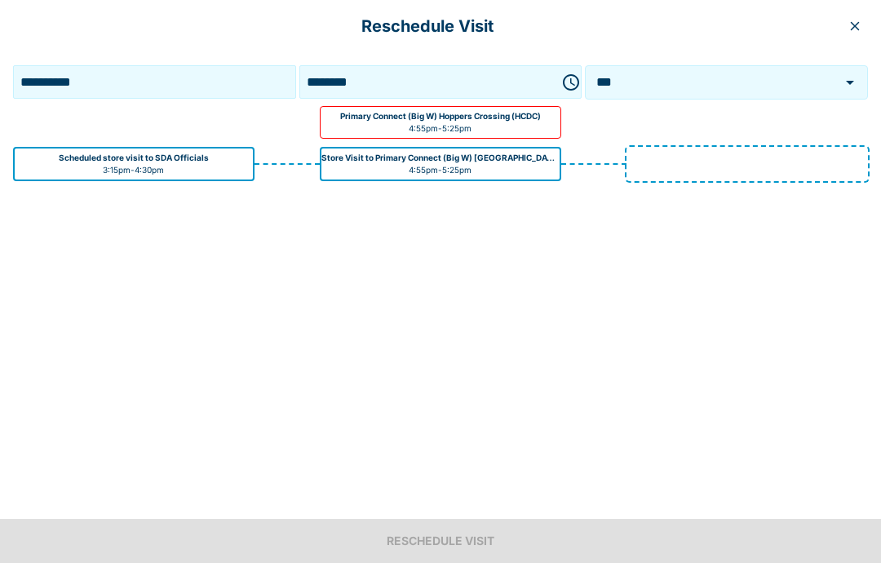
click at [418, 81] on input "********" at bounding box center [425, 81] width 245 height 25
click at [562, 82] on icon "button" at bounding box center [571, 83] width 20 height 20
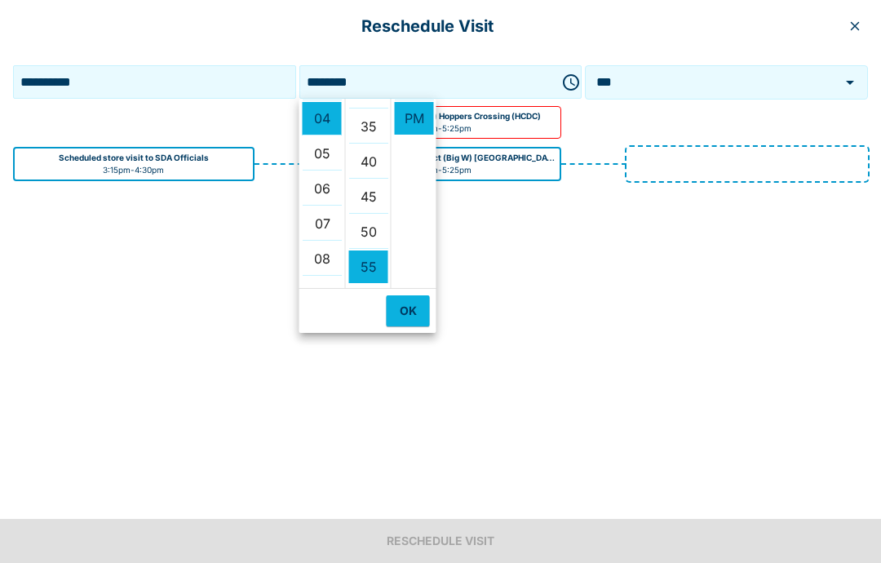
scroll to position [222, 0]
click at [378, 113] on li "30" at bounding box center [368, 107] width 39 height 33
type input "********"
click at [414, 321] on button "OK" at bounding box center [408, 310] width 43 height 31
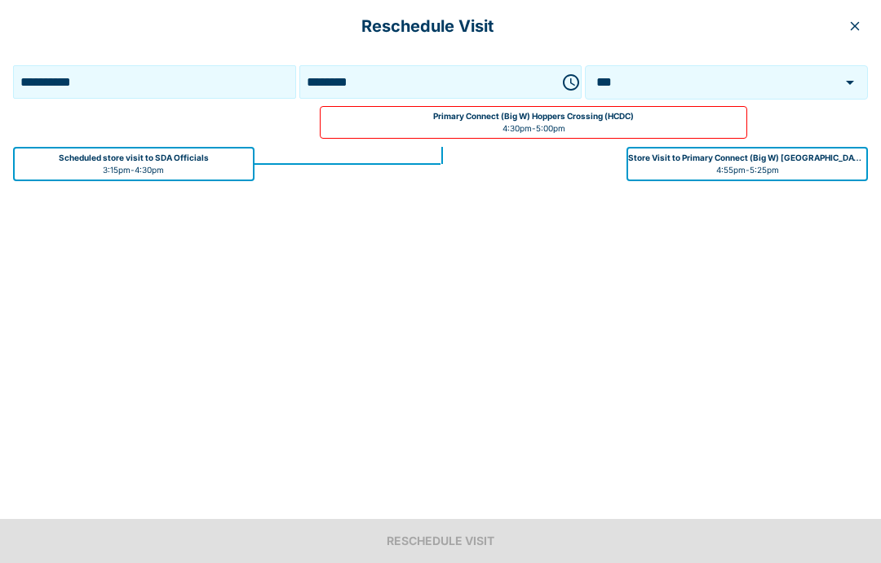
click at [834, 82] on div at bounding box center [838, 82] width 42 height 23
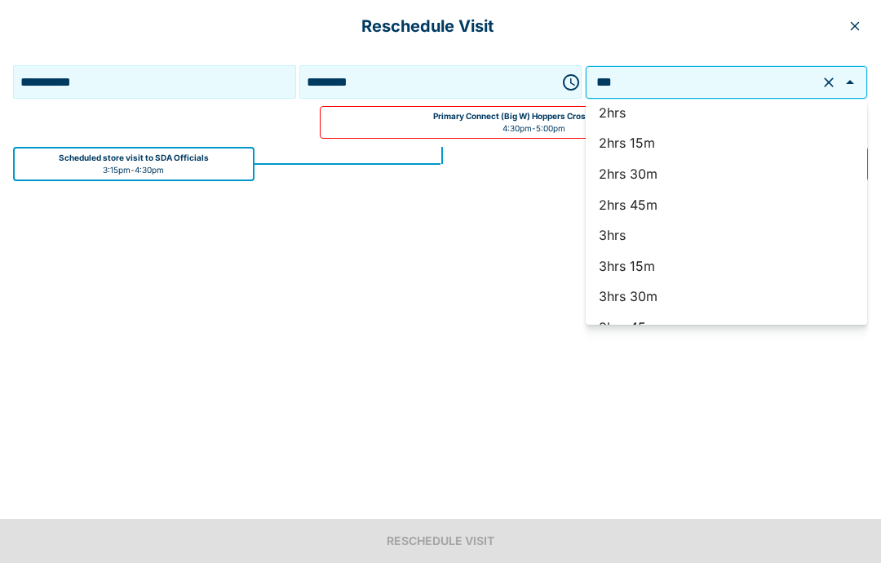
scroll to position [1225, 0]
click at [616, 223] on li "3hrs" at bounding box center [725, 238] width 281 height 31
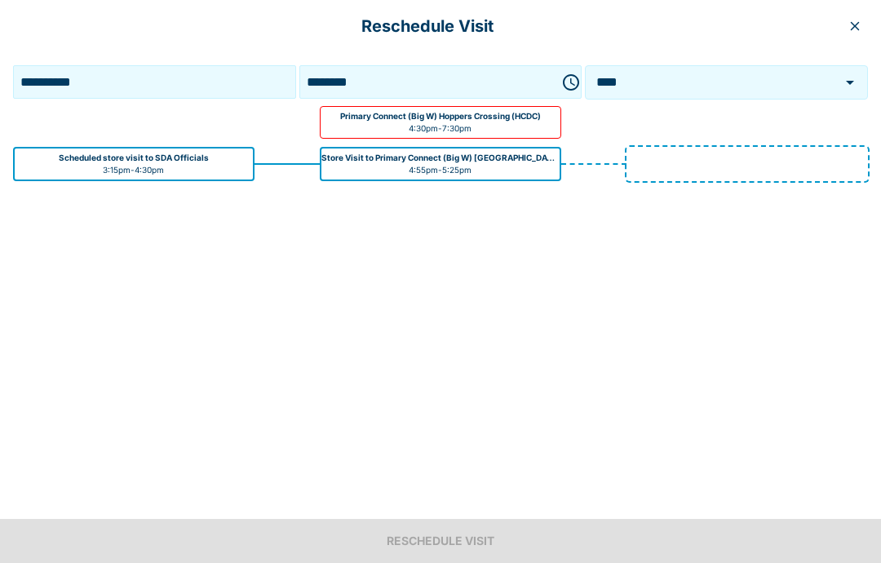
click at [833, 84] on div at bounding box center [838, 82] width 42 height 23
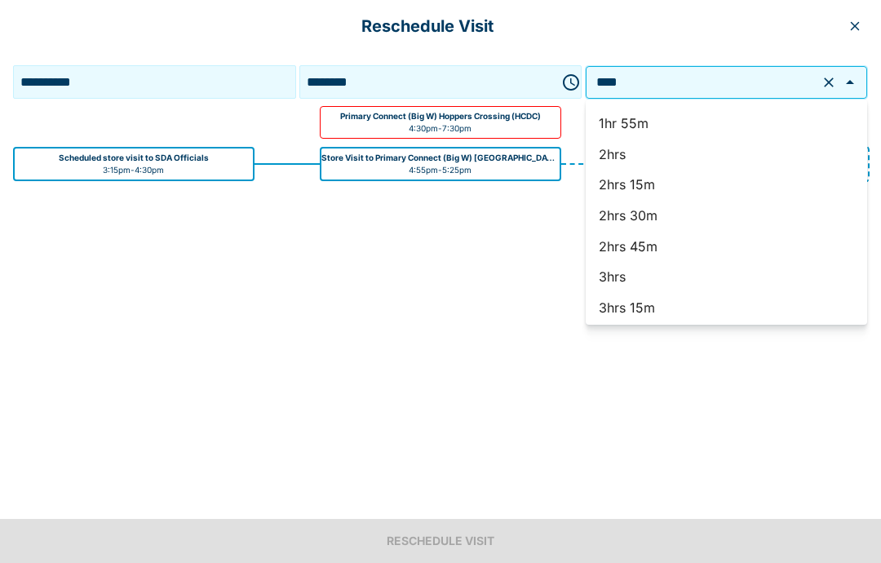
scroll to position [1244, 0]
click at [620, 327] on li "4hrs" at bounding box center [725, 342] width 281 height 31
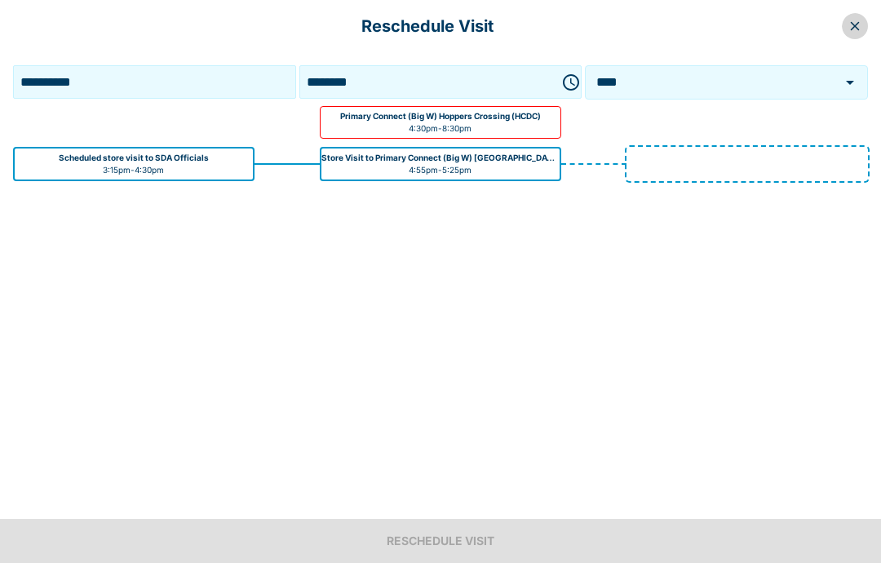
click at [853, 24] on icon "button" at bounding box center [855, 26] width 9 height 9
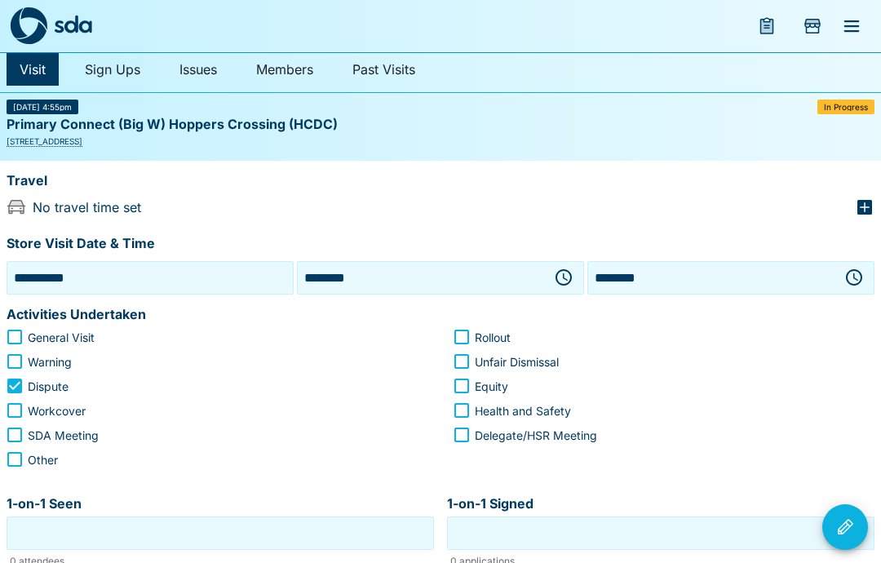
scroll to position [0, 0]
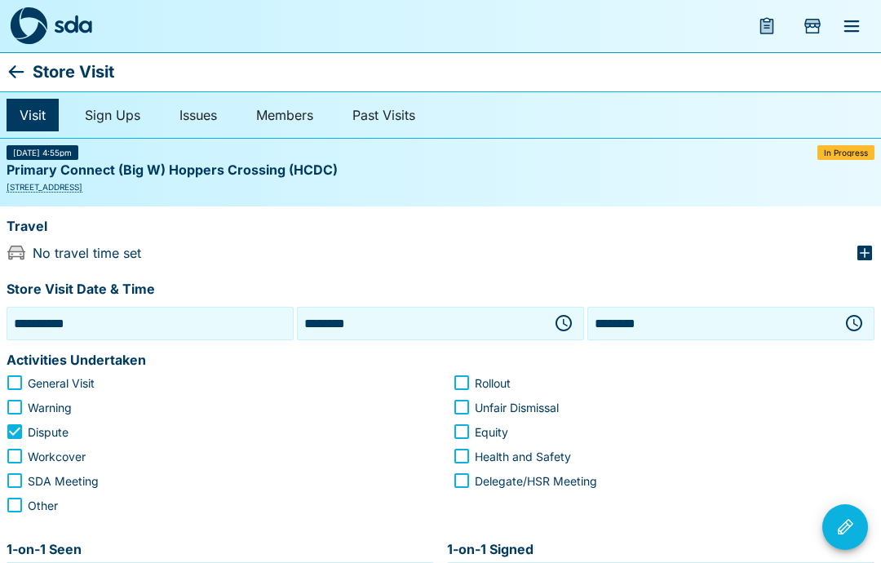
click at [568, 325] on icon "button" at bounding box center [564, 323] width 20 height 20
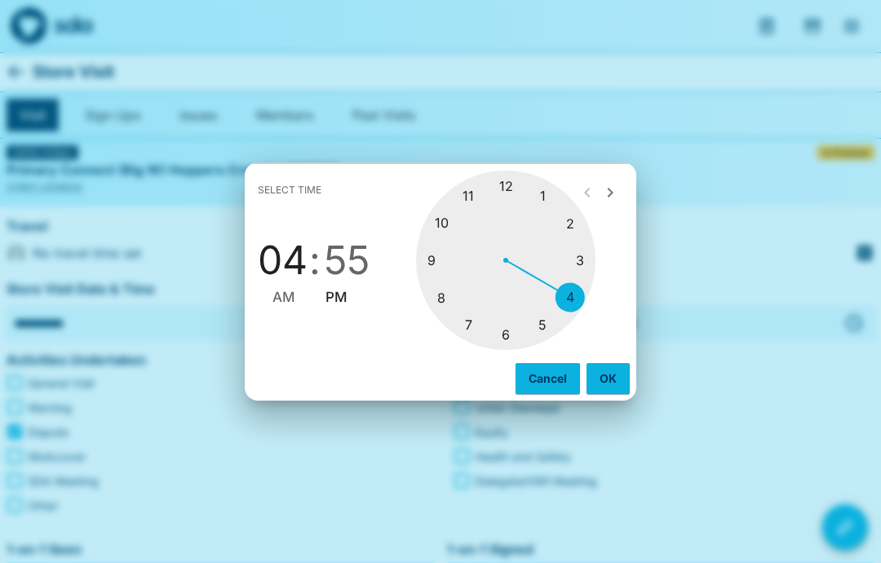
click at [576, 301] on div at bounding box center [505, 259] width 179 height 179
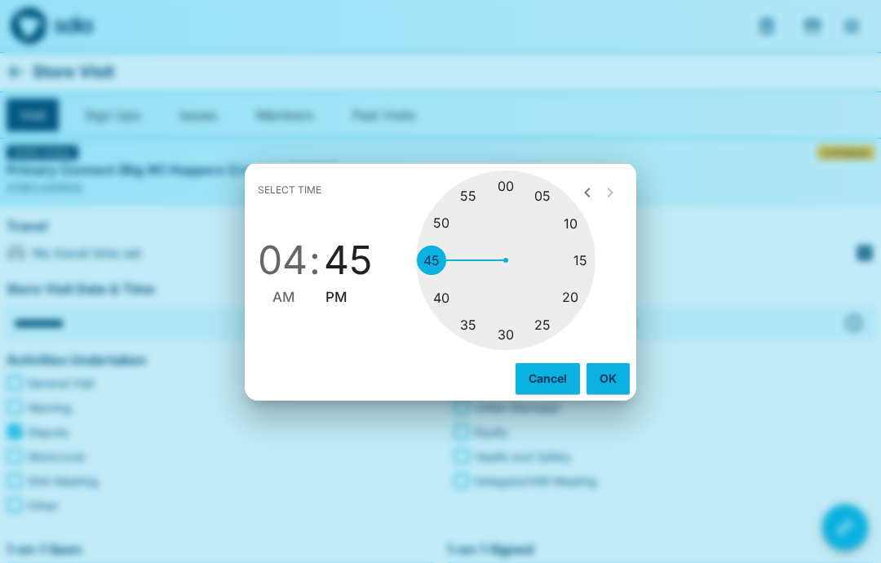
type input "********"
click at [345, 289] on span "PM" at bounding box center [336, 297] width 22 height 22
click at [610, 384] on button "OK" at bounding box center [607, 378] width 43 height 31
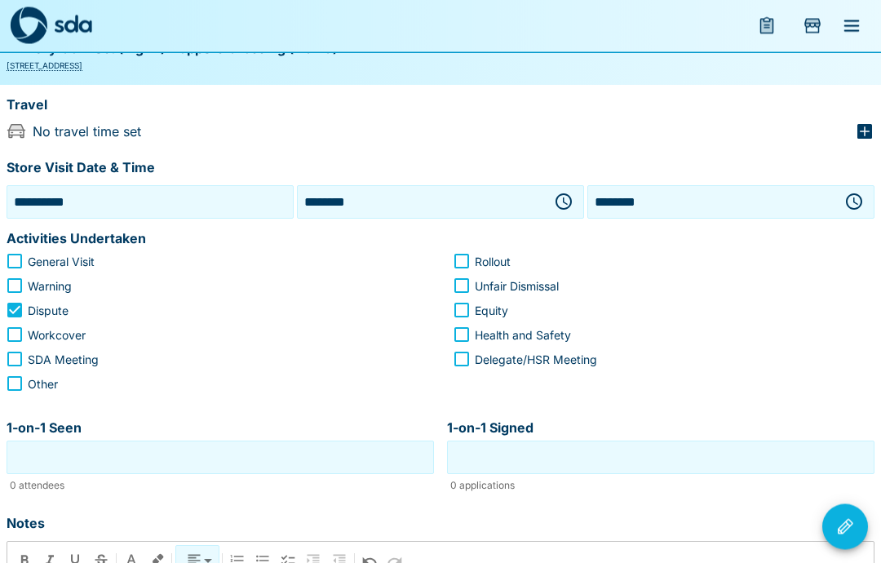
scroll to position [122, 0]
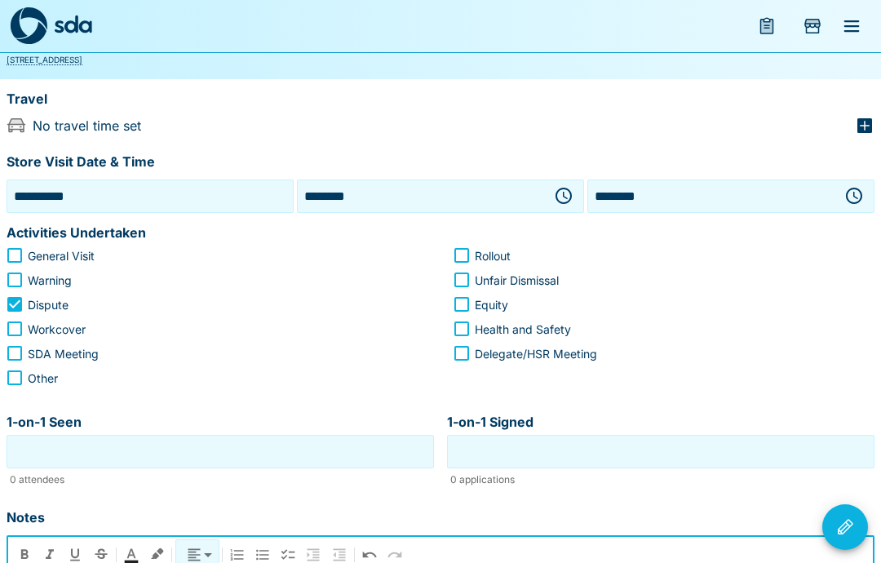
scroll to position [0, 0]
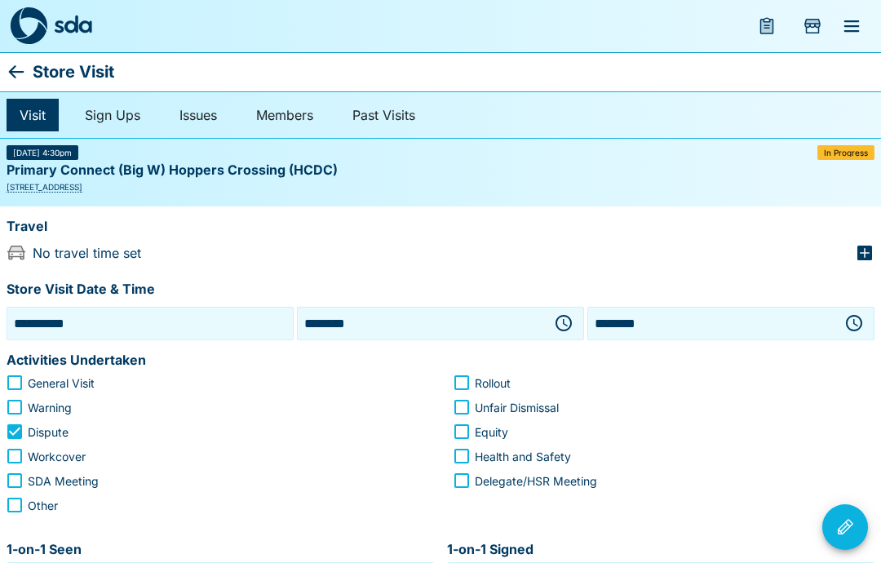
click at [25, 70] on icon at bounding box center [17, 72] width 20 height 20
